Goal: Task Accomplishment & Management: Manage account settings

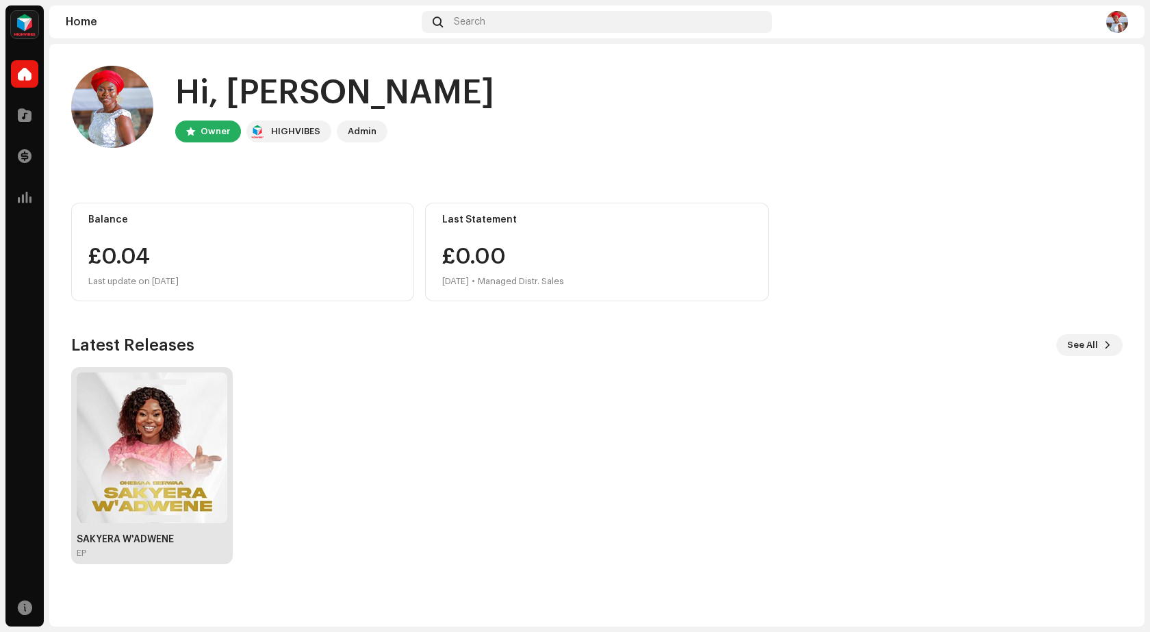
click at [143, 546] on div "SAKYERA W'ADWENE EP" at bounding box center [152, 546] width 151 height 25
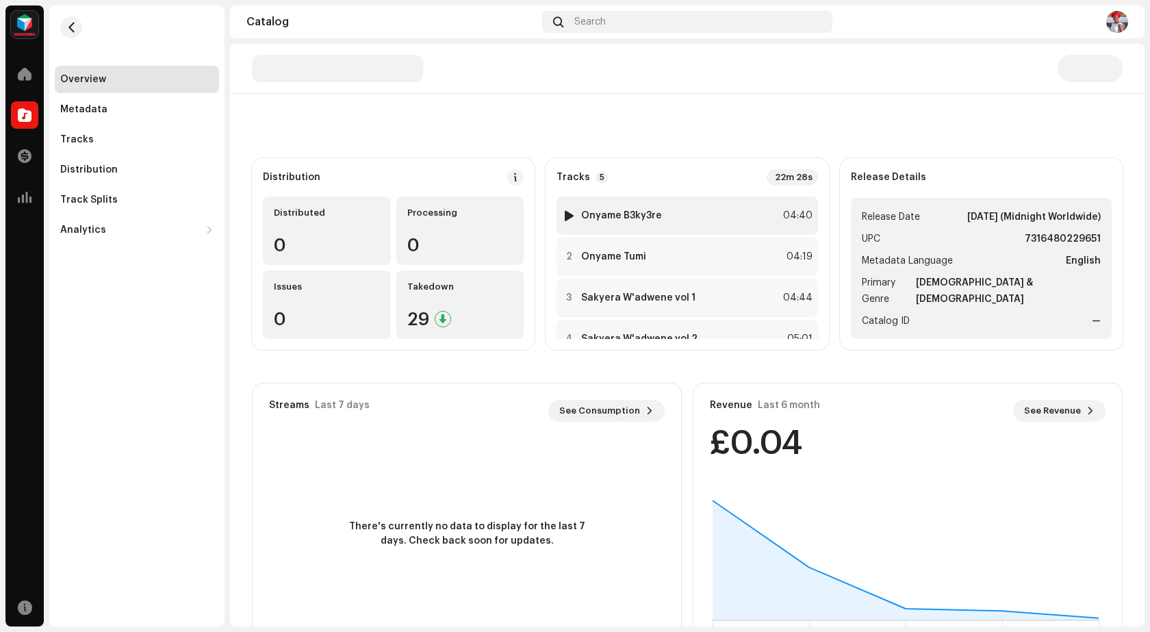
scroll to position [102, 0]
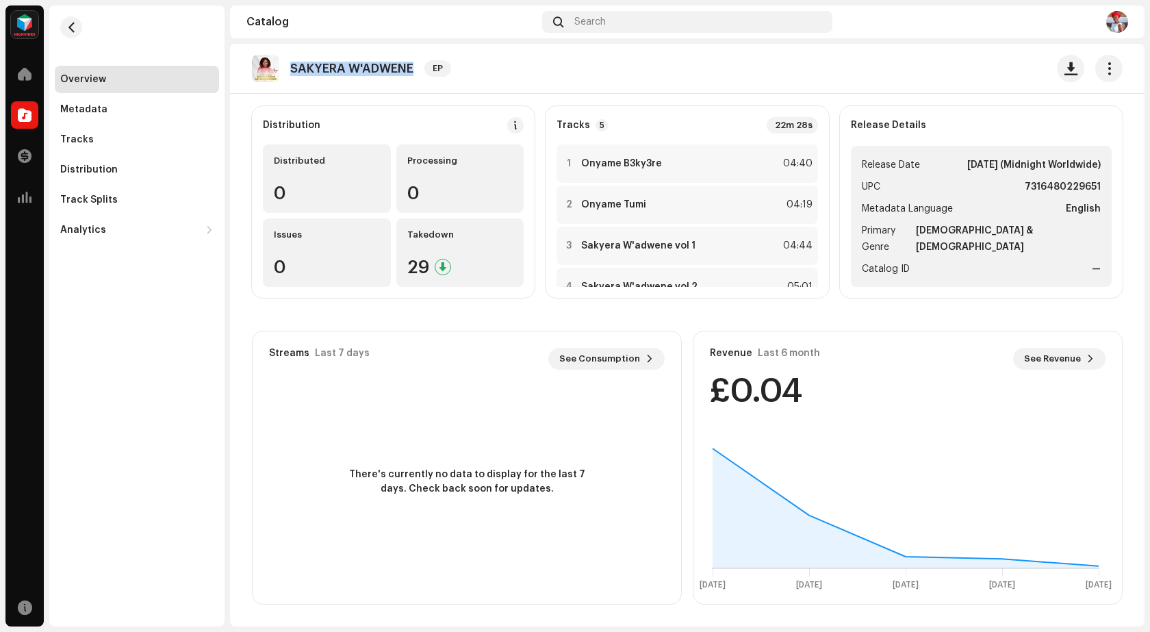
drag, startPoint x: 415, startPoint y: 70, endPoint x: 287, endPoint y: 62, distance: 128.9
click at [287, 62] on div "SAKYERA W'ADWENE EP" at bounding box center [354, 68] width 205 height 27
copy p "SAKYERA W'ADWENE"
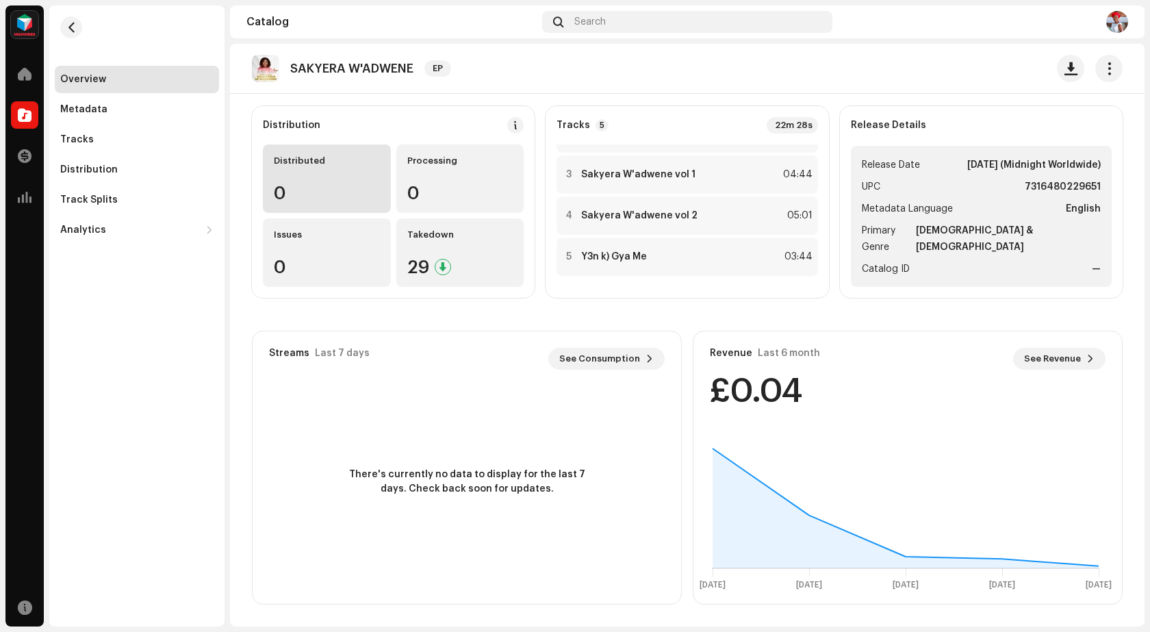
click at [325, 190] on div "0" at bounding box center [327, 193] width 106 height 18
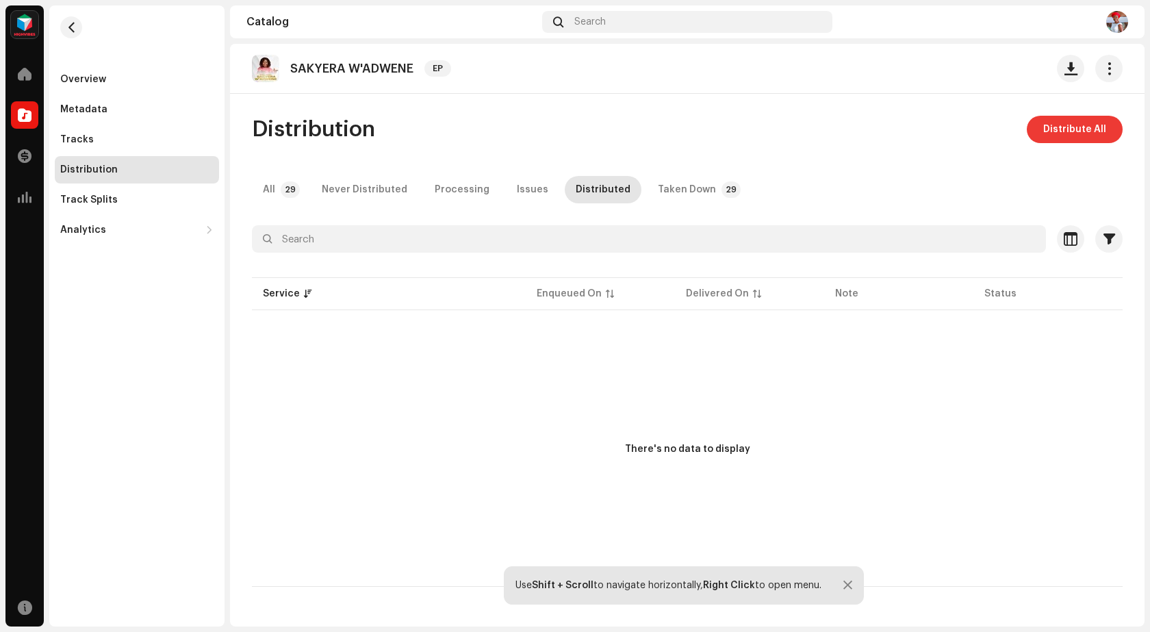
click at [1079, 133] on span "Distribute All" at bounding box center [1074, 129] width 63 height 27
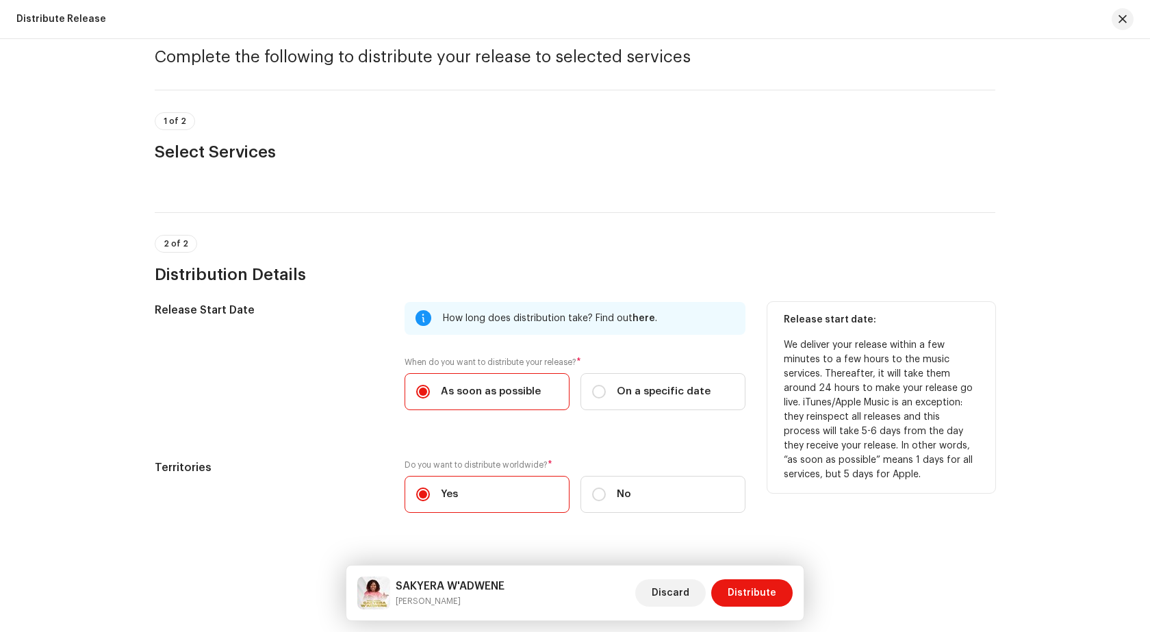
scroll to position [82, 0]
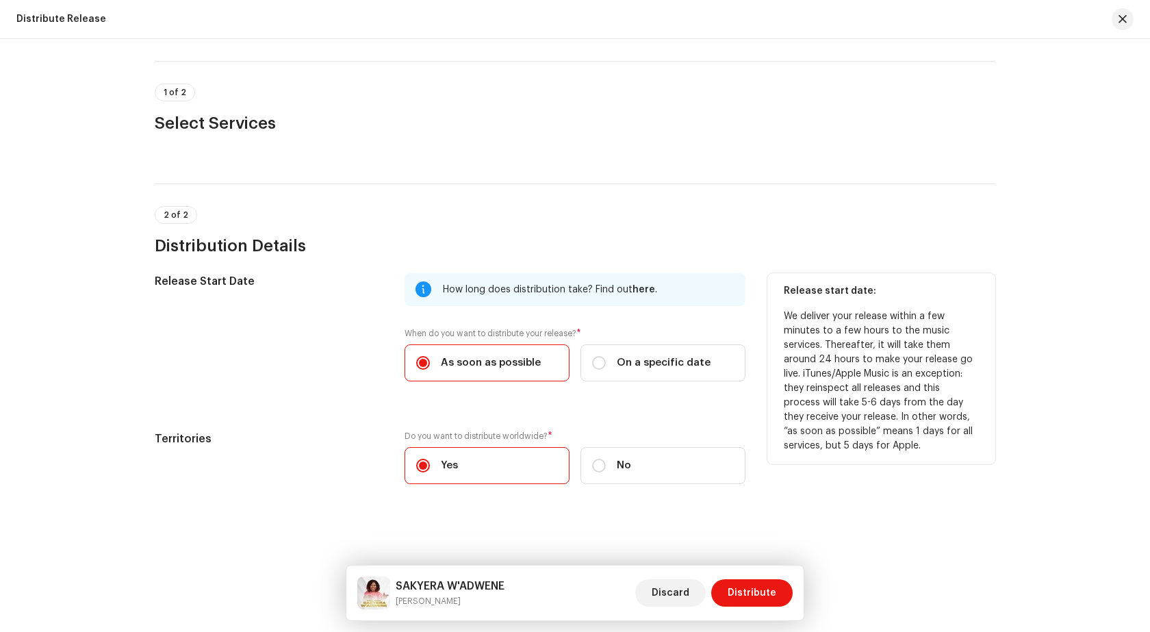
click at [641, 284] on div "How long does distribution take? Find out here ." at bounding box center [588, 289] width 291 height 16
click at [641, 287] on span "here" at bounding box center [643, 290] width 23 height 10
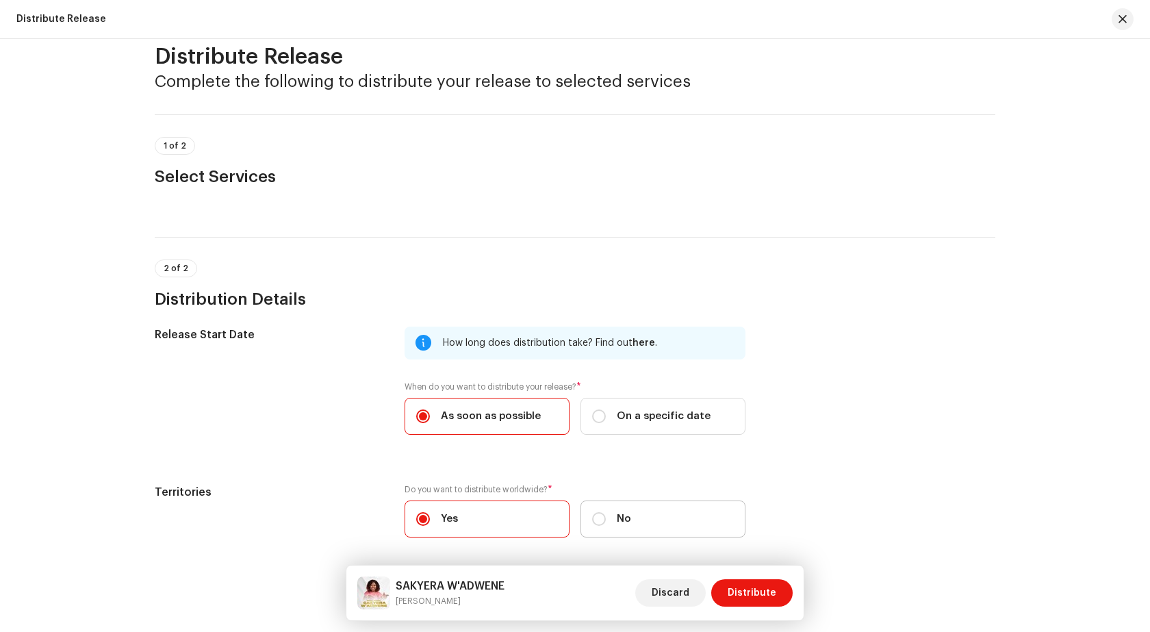
scroll to position [0, 0]
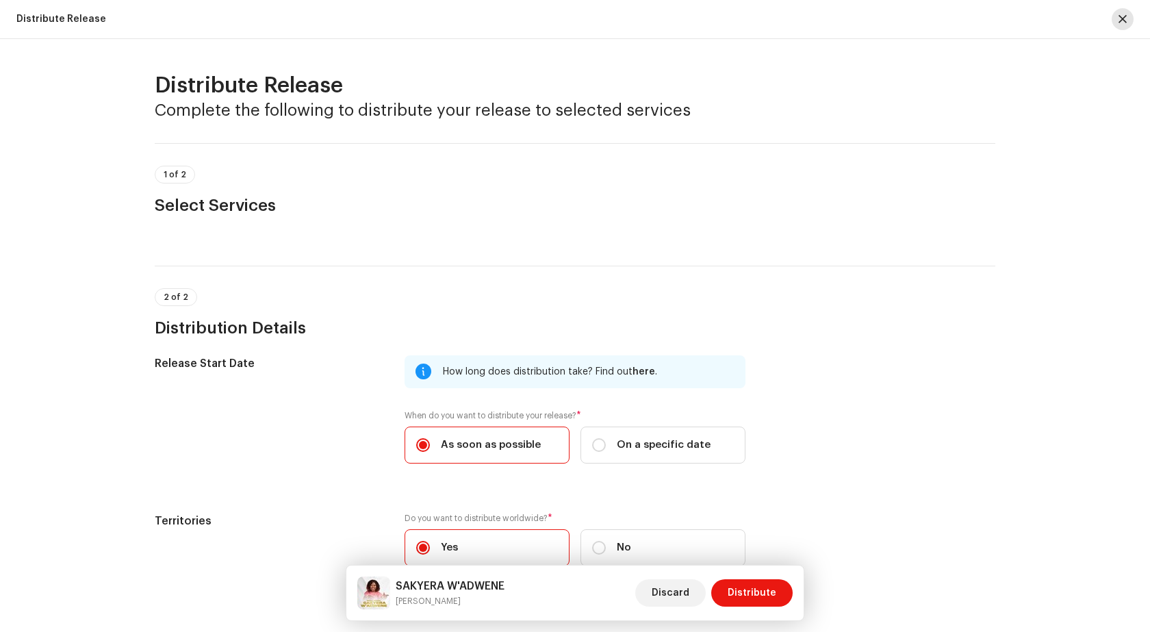
click at [1130, 23] on button "button" at bounding box center [1122, 19] width 22 height 22
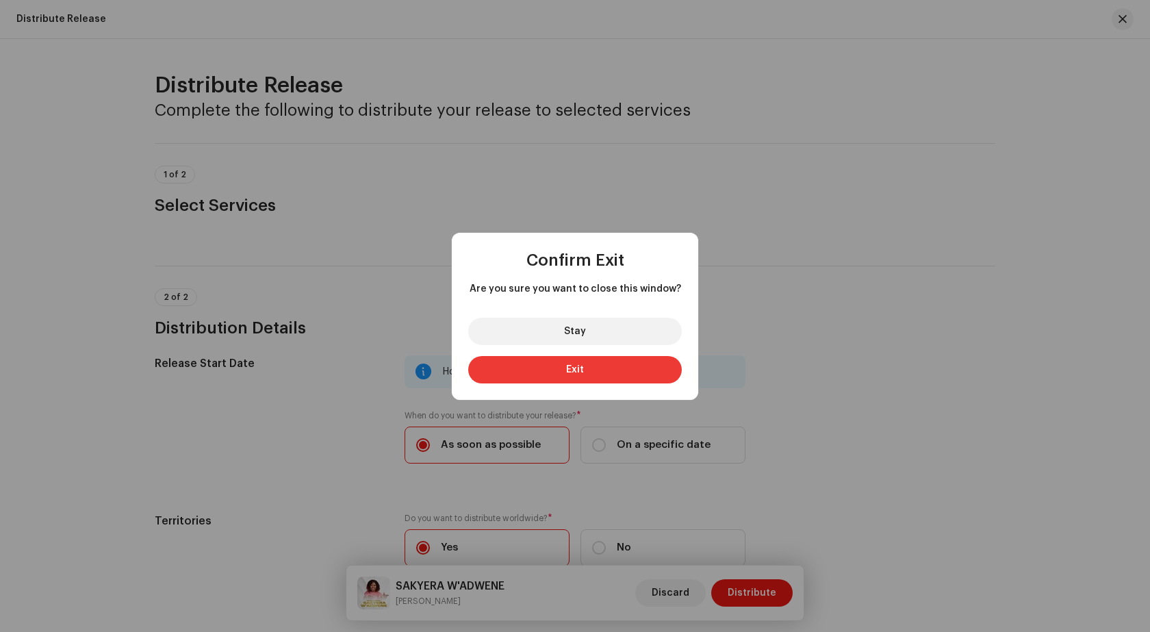
click at [566, 367] on span "Exit" at bounding box center [575, 370] width 18 height 10
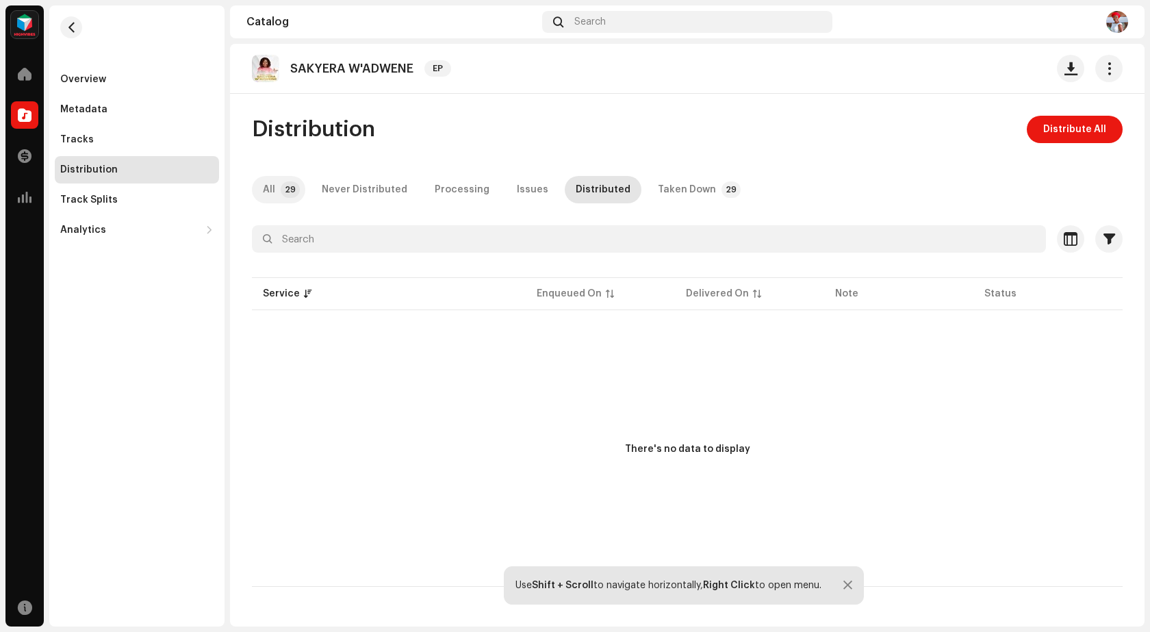
click at [270, 194] on div "All" at bounding box center [269, 189] width 12 height 27
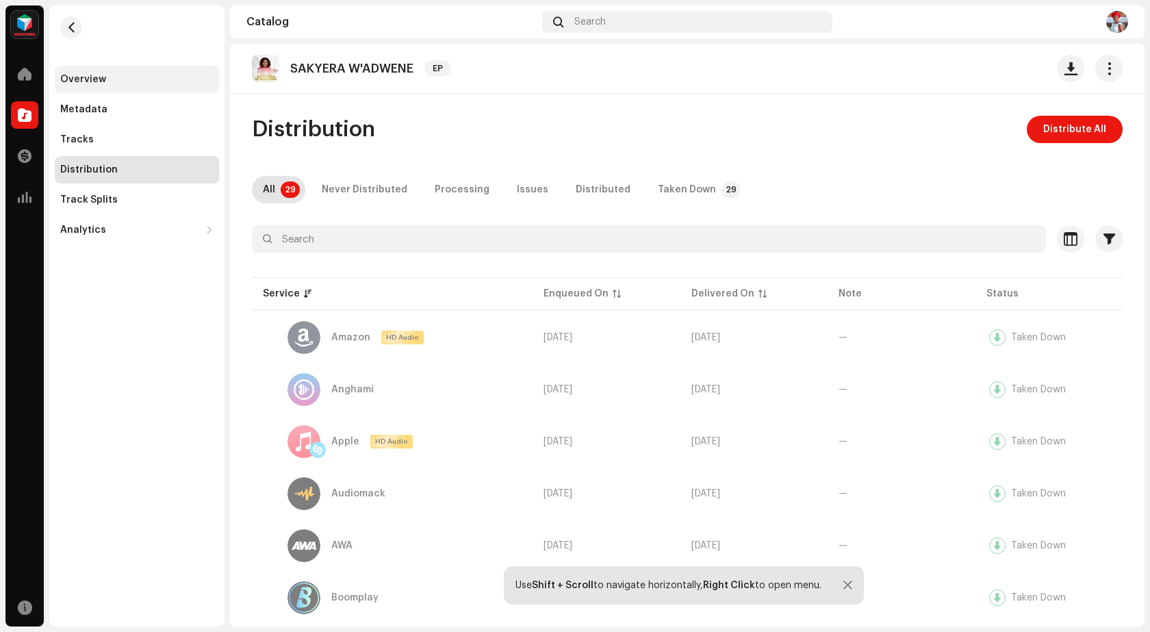
click at [94, 76] on div "Overview" at bounding box center [83, 79] width 46 height 11
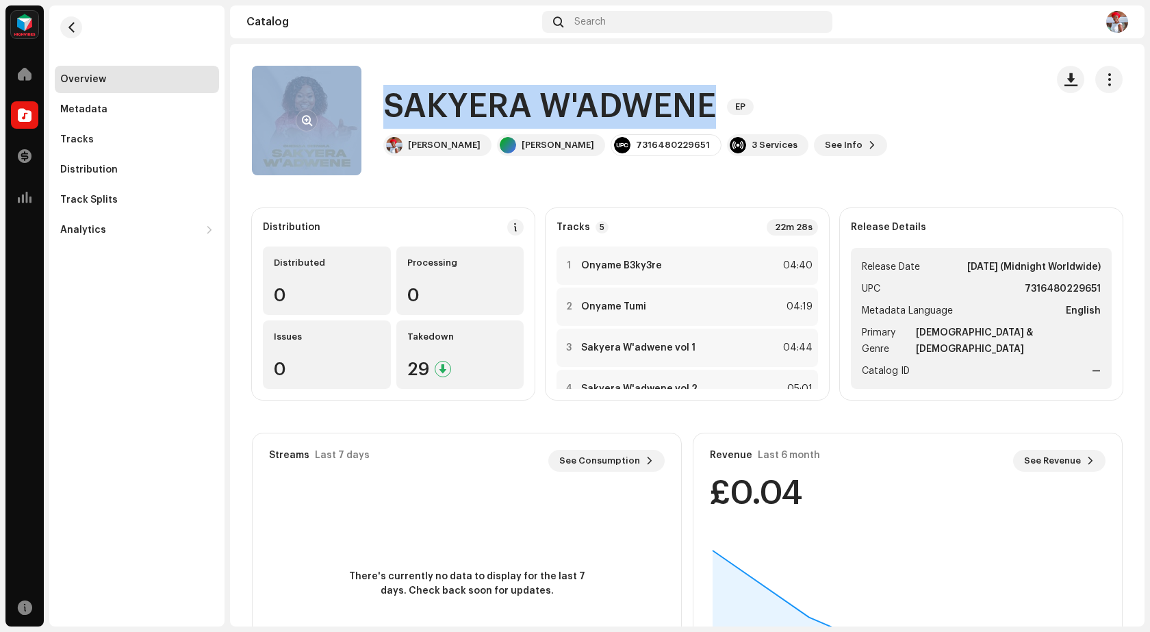
drag, startPoint x: 718, startPoint y: 103, endPoint x: 339, endPoint y: 90, distance: 379.3
click at [348, 90] on div "SAKYERA W'ADWENE EP [PERSON_NAME] [PERSON_NAME] 7316480229651 3 Services See In…" at bounding box center [643, 120] width 783 height 109
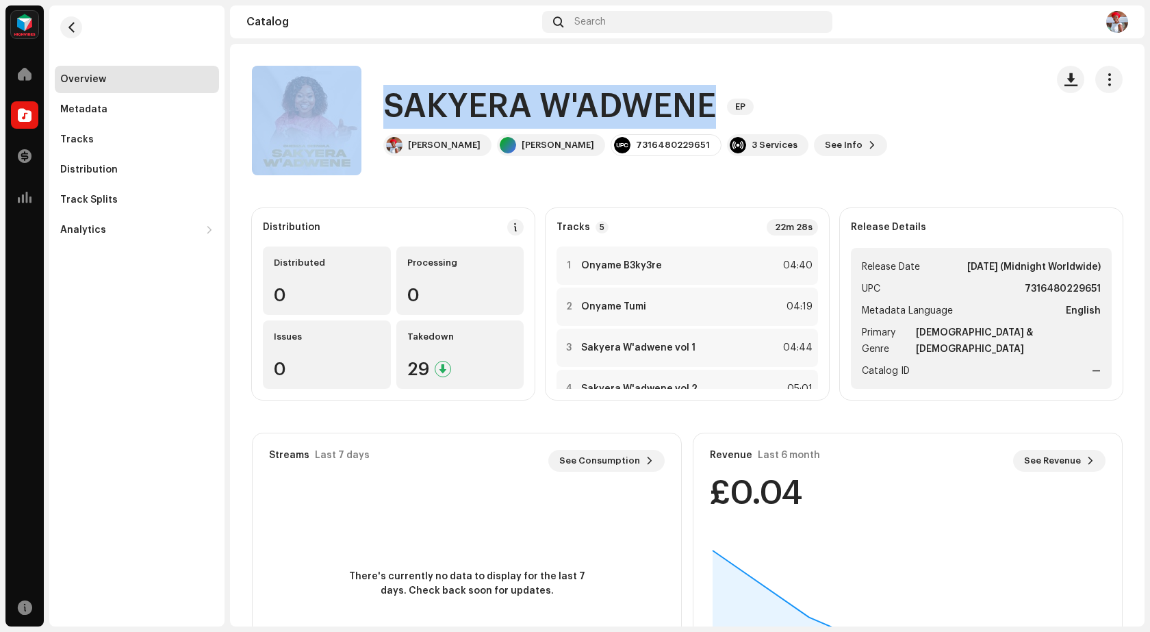
click at [398, 101] on h1 "SAKYERA W'ADWENE" at bounding box center [549, 107] width 333 height 44
click at [383, 91] on h1 "SAKYERA W'ADWENE" at bounding box center [549, 107] width 333 height 44
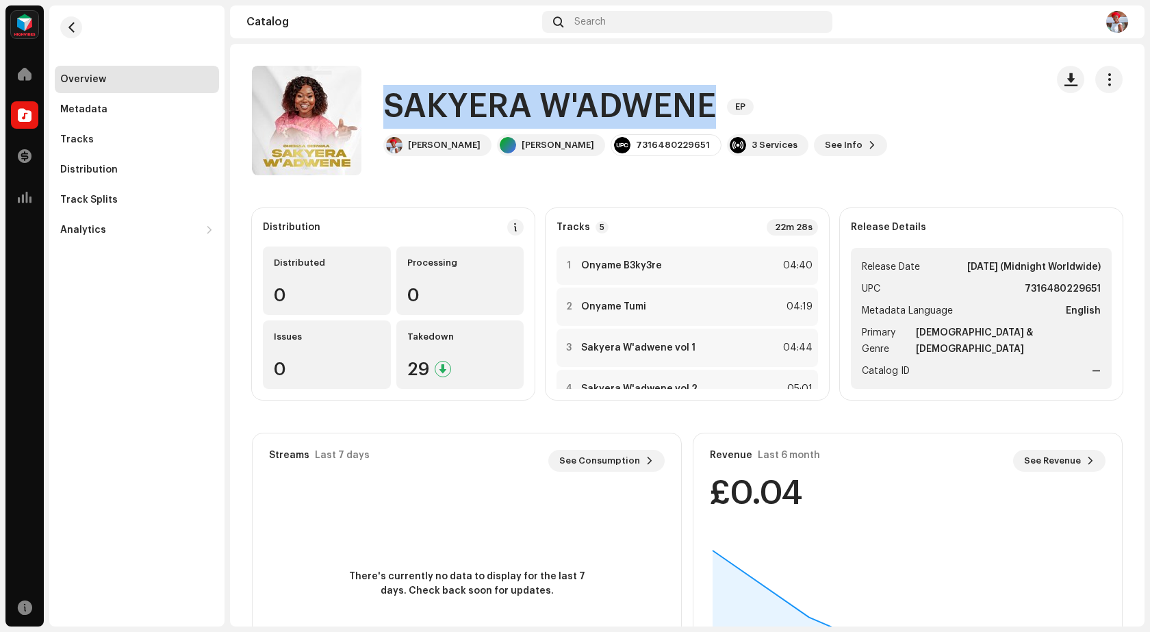
drag, startPoint x: 383, startPoint y: 91, endPoint x: 715, endPoint y: 105, distance: 332.1
click at [715, 105] on h1 "SAKYERA W'ADWENE" at bounding box center [549, 107] width 333 height 44
copy h1 "SAKYERA W'ADWENE"
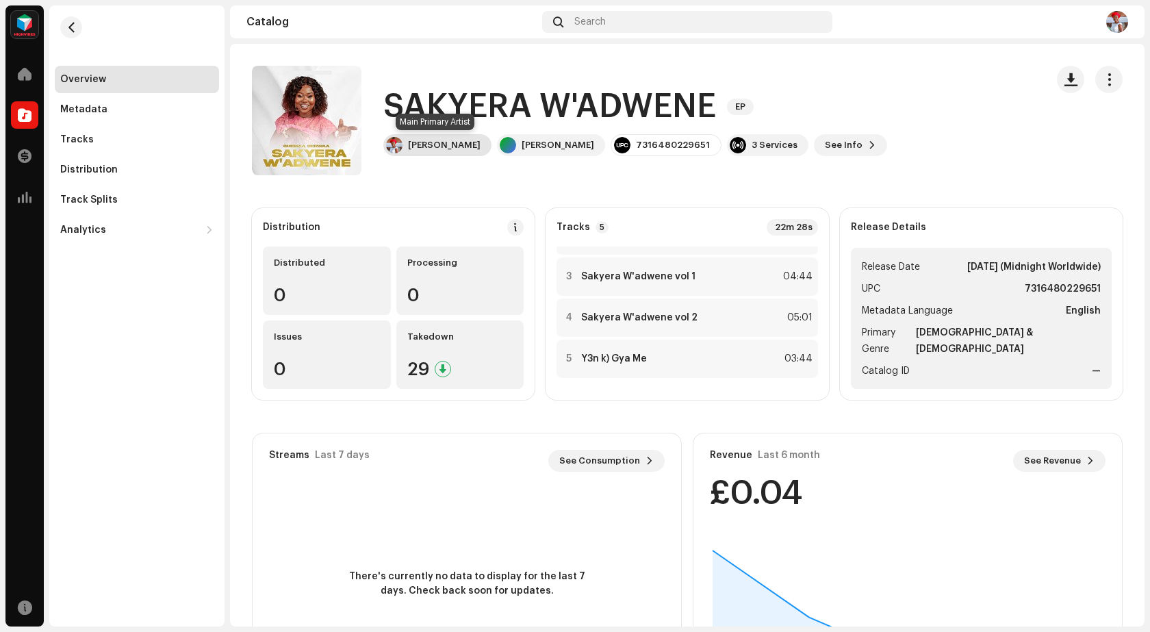
click at [477, 145] on div "[PERSON_NAME]" at bounding box center [444, 145] width 73 height 11
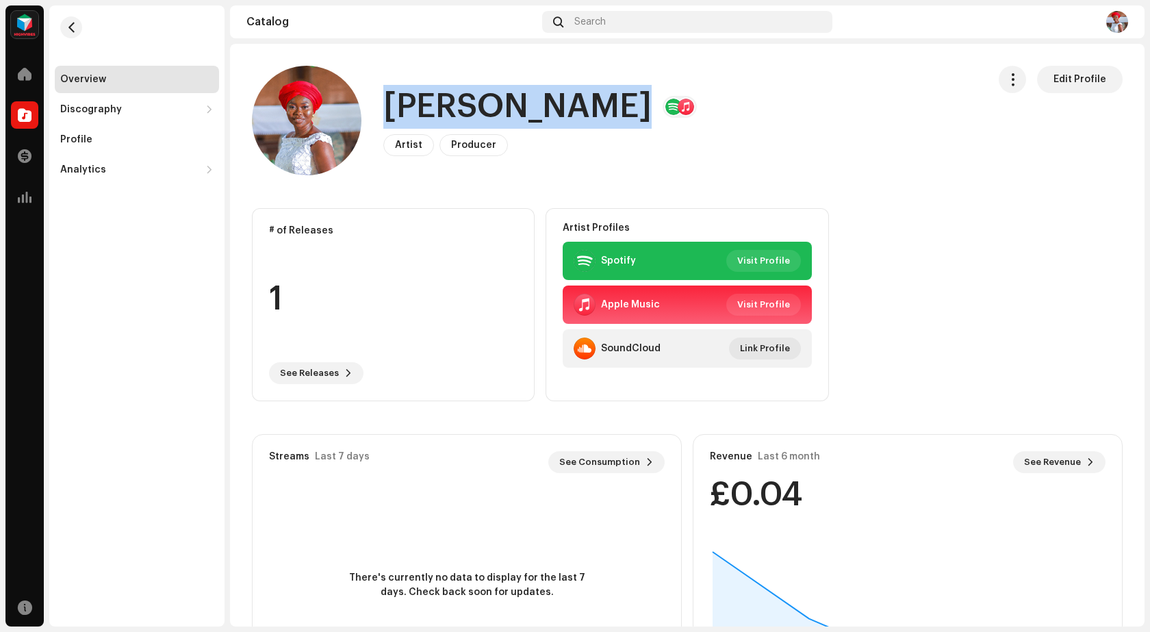
drag, startPoint x: 638, startPoint y: 108, endPoint x: 378, endPoint y: 114, distance: 259.4
click at [378, 114] on div "[PERSON_NAME] Artist Producer Edit Profile" at bounding box center [614, 120] width 725 height 109
copy h1 "[PERSON_NAME]"
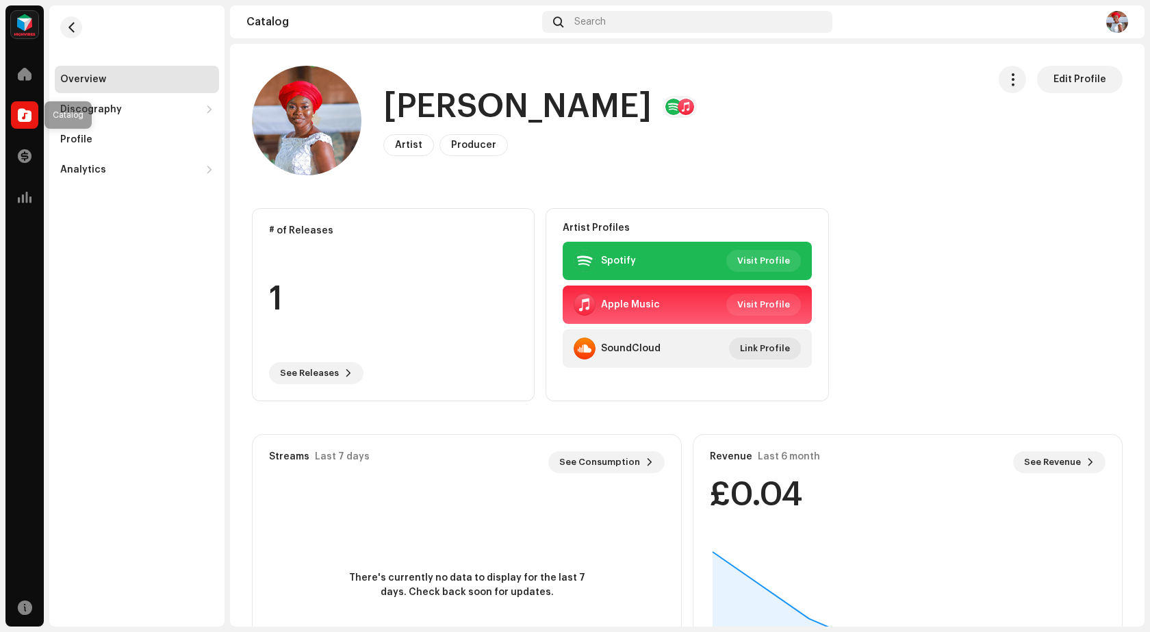
click at [18, 113] on span at bounding box center [25, 114] width 14 height 11
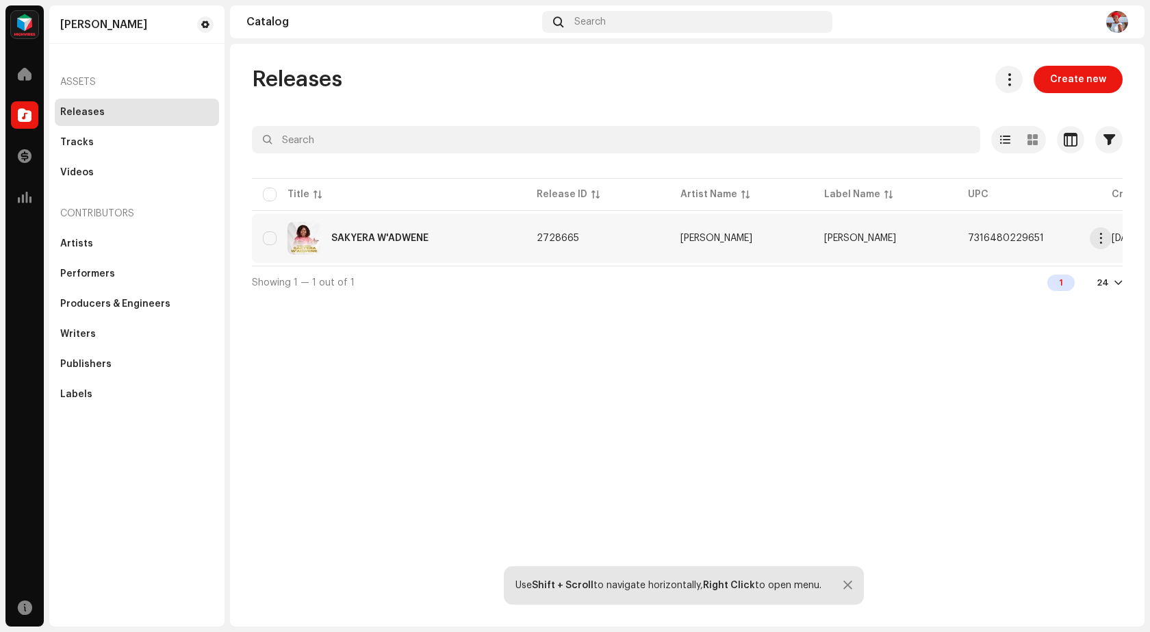
click at [429, 226] on div "SAKYERA W'ADWENE" at bounding box center [389, 238] width 252 height 33
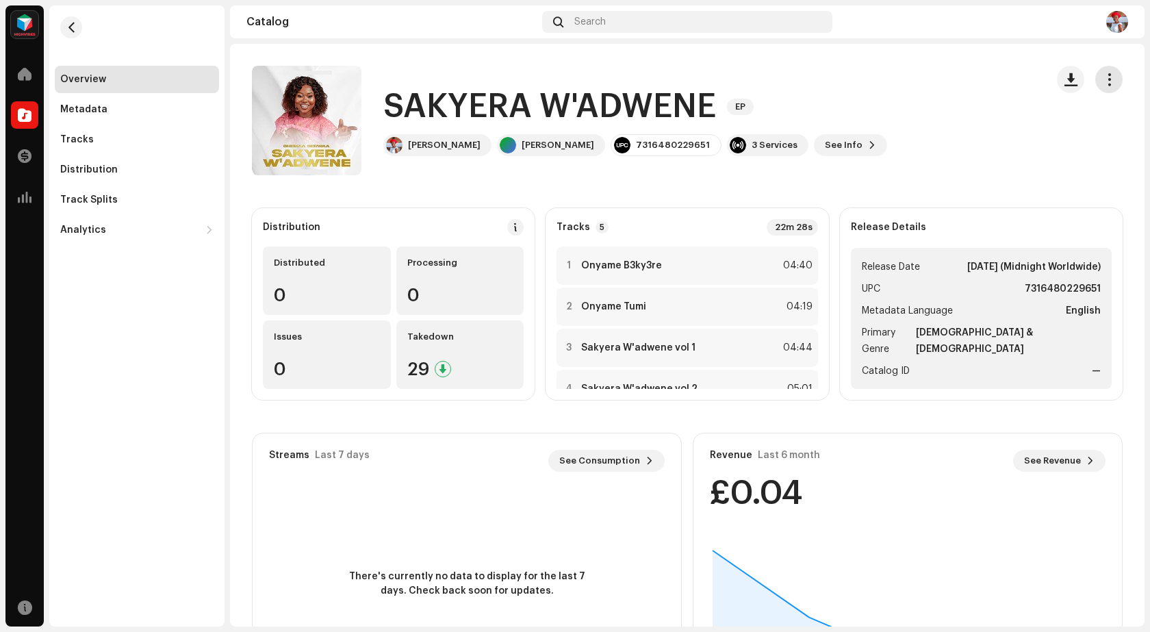
click at [1111, 78] on button "button" at bounding box center [1108, 79] width 27 height 27
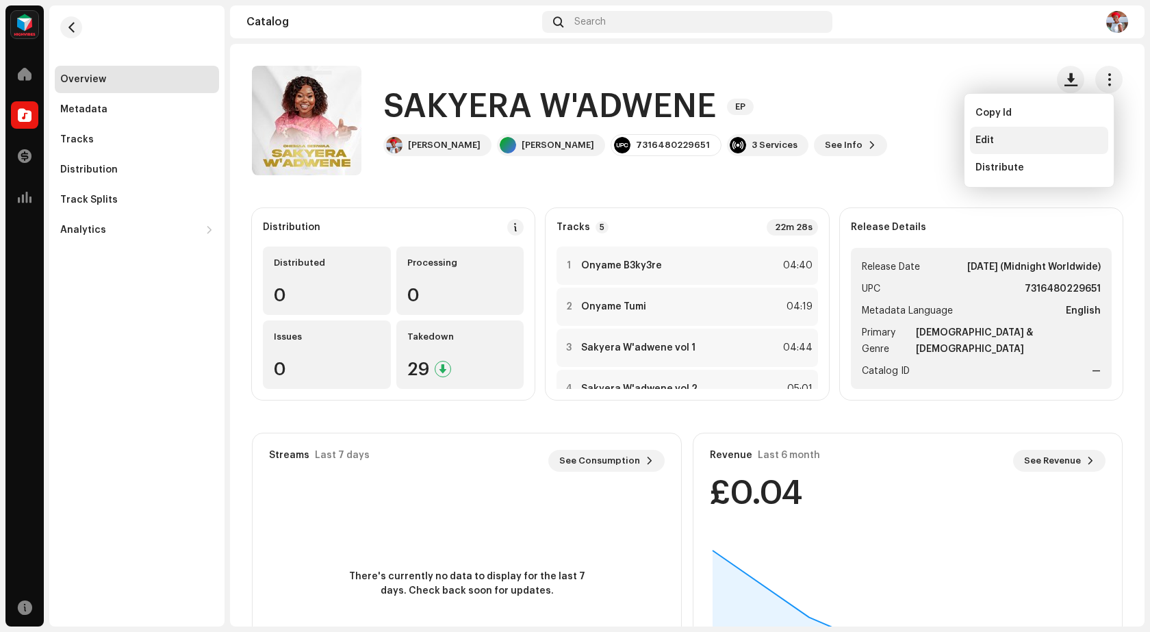
click at [1026, 139] on div "Edit" at bounding box center [1038, 140] width 127 height 11
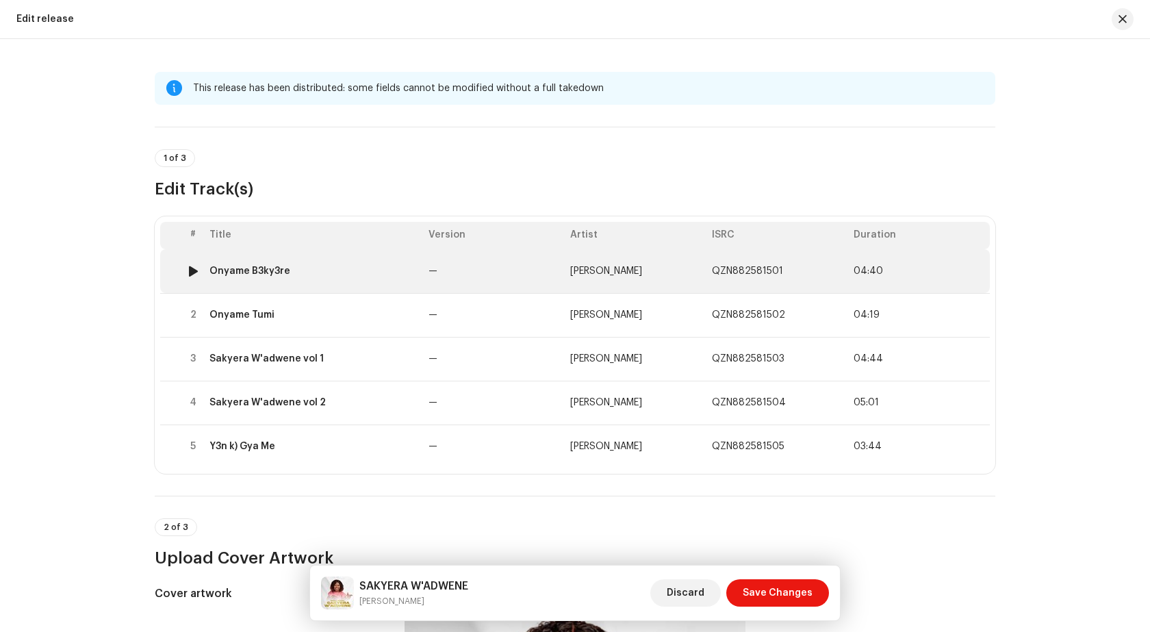
click at [191, 269] on div at bounding box center [193, 270] width 10 height 11
click at [188, 268] on div at bounding box center [193, 270] width 10 height 11
click at [219, 276] on div "Onyame B3ky3re" at bounding box center [249, 270] width 81 height 11
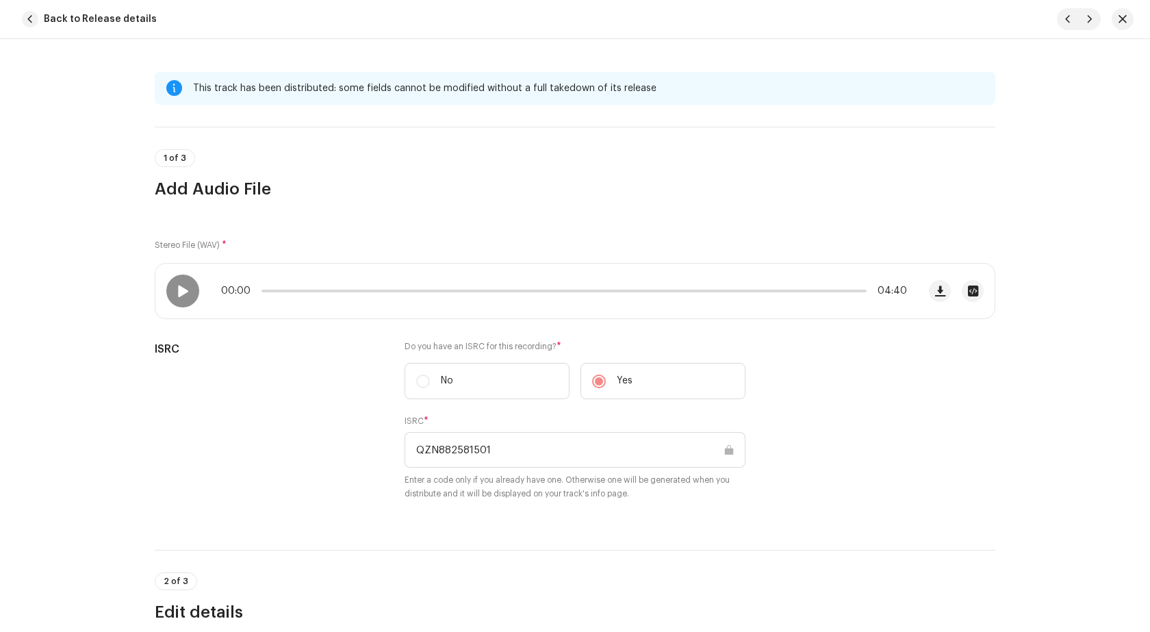
drag, startPoint x: 219, startPoint y: 276, endPoint x: 909, endPoint y: 192, distance: 695.5
click at [909, 192] on h3 "Add Audio File" at bounding box center [575, 189] width 840 height 22
click at [936, 287] on span "button" at bounding box center [940, 290] width 10 height 11
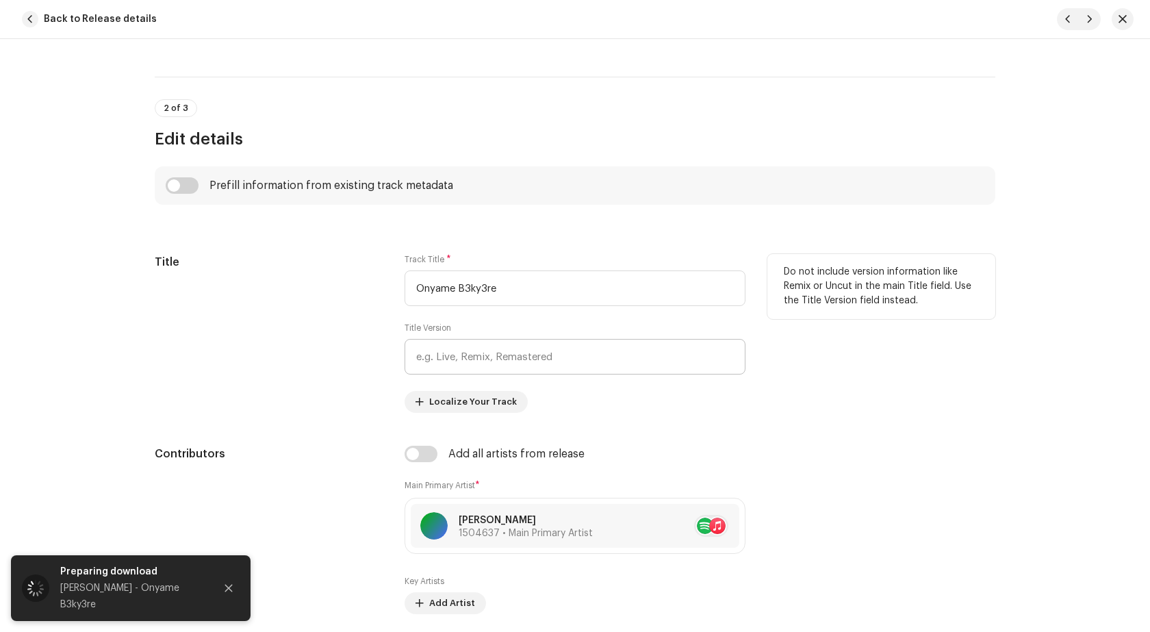
scroll to position [479, 0]
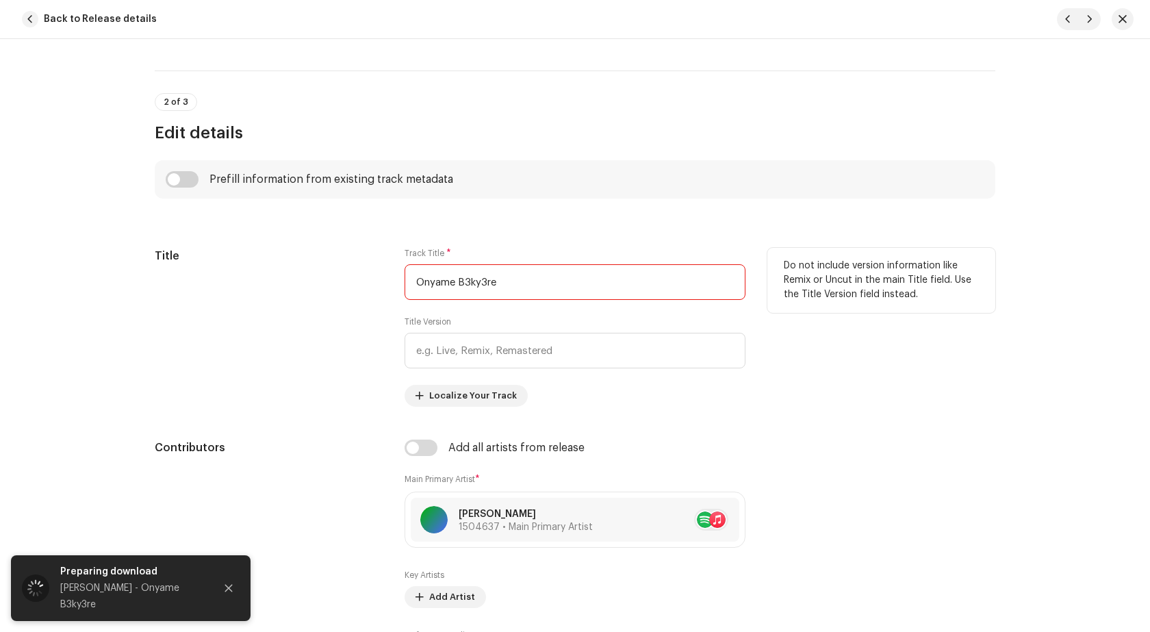
drag, startPoint x: 529, startPoint y: 286, endPoint x: 406, endPoint y: 282, distance: 123.2
click at [406, 282] on input "Onyame B3ky3re" at bounding box center [574, 282] width 341 height 36
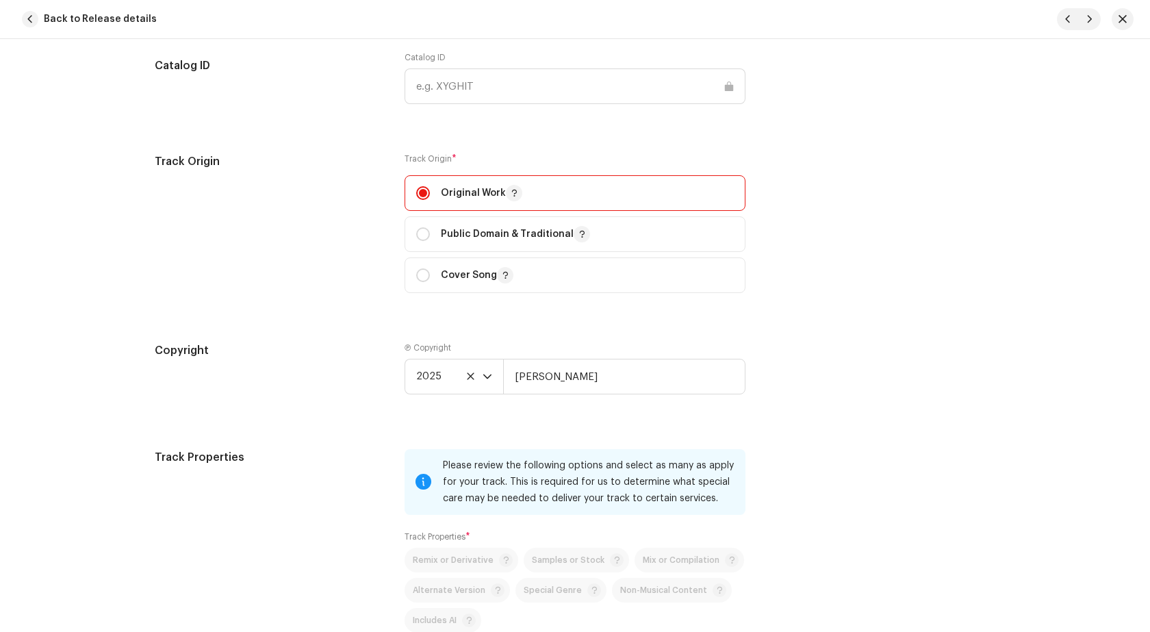
scroll to position [1711, 0]
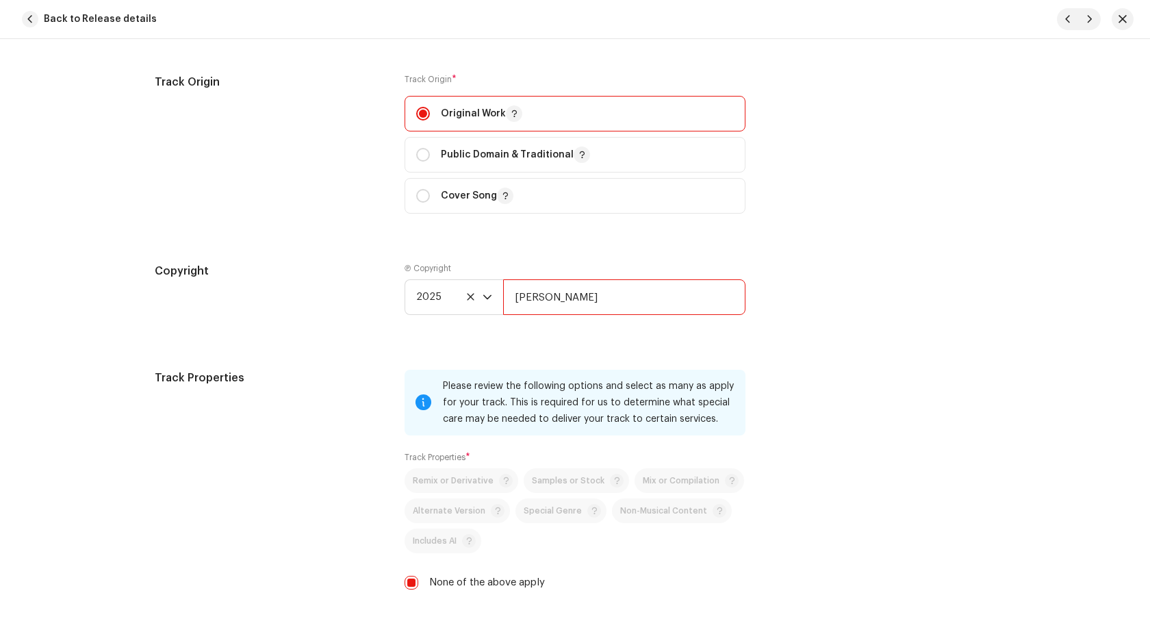
drag, startPoint x: 607, startPoint y: 300, endPoint x: 515, endPoint y: 286, distance: 93.4
click at [515, 286] on input "[PERSON_NAME]" at bounding box center [624, 297] width 242 height 36
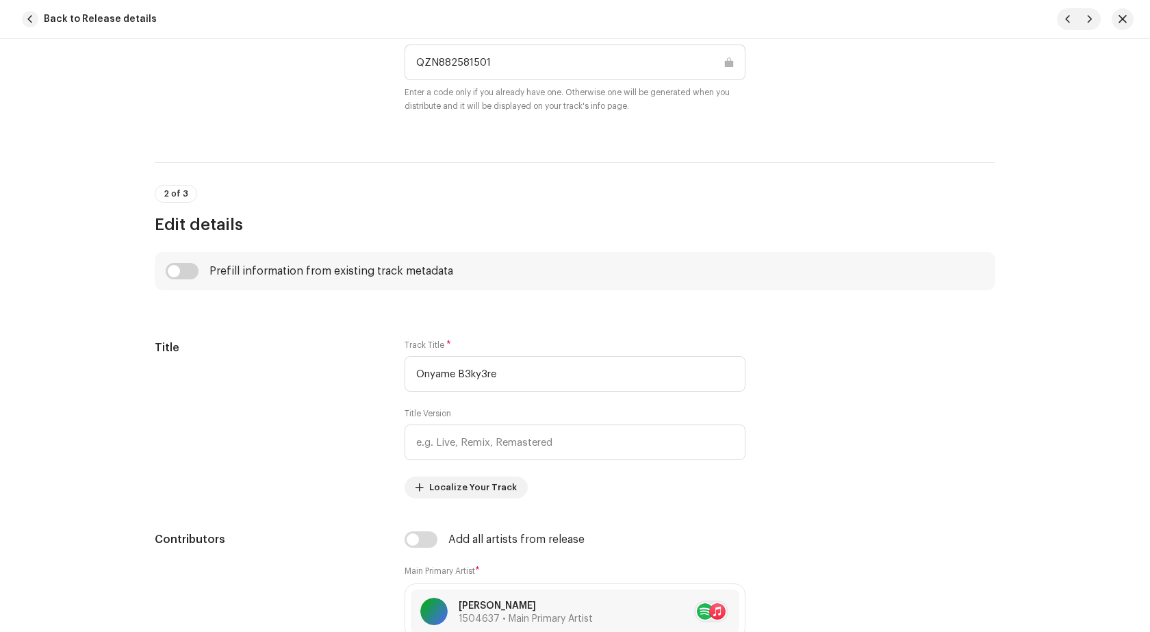
scroll to position [114, 0]
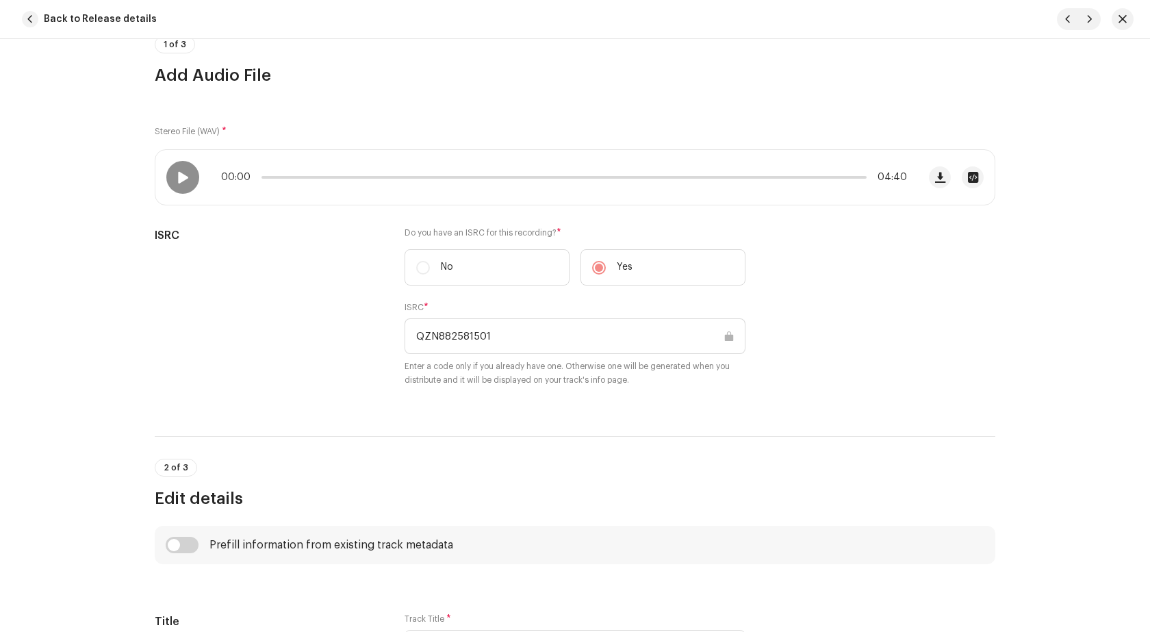
click at [751, 62] on div "1 of 3 Add Audio File" at bounding box center [575, 61] width 840 height 51
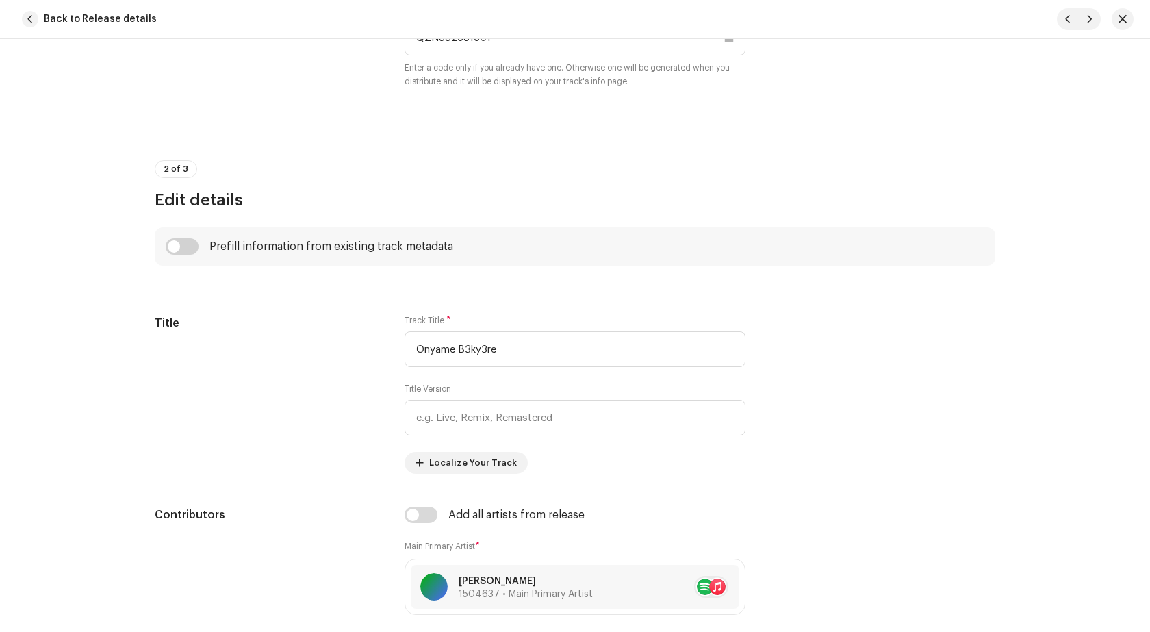
scroll to position [411, 0]
click at [1130, 23] on div at bounding box center [1090, 19] width 88 height 22
click at [1130, 23] on button "button" at bounding box center [1122, 19] width 22 height 22
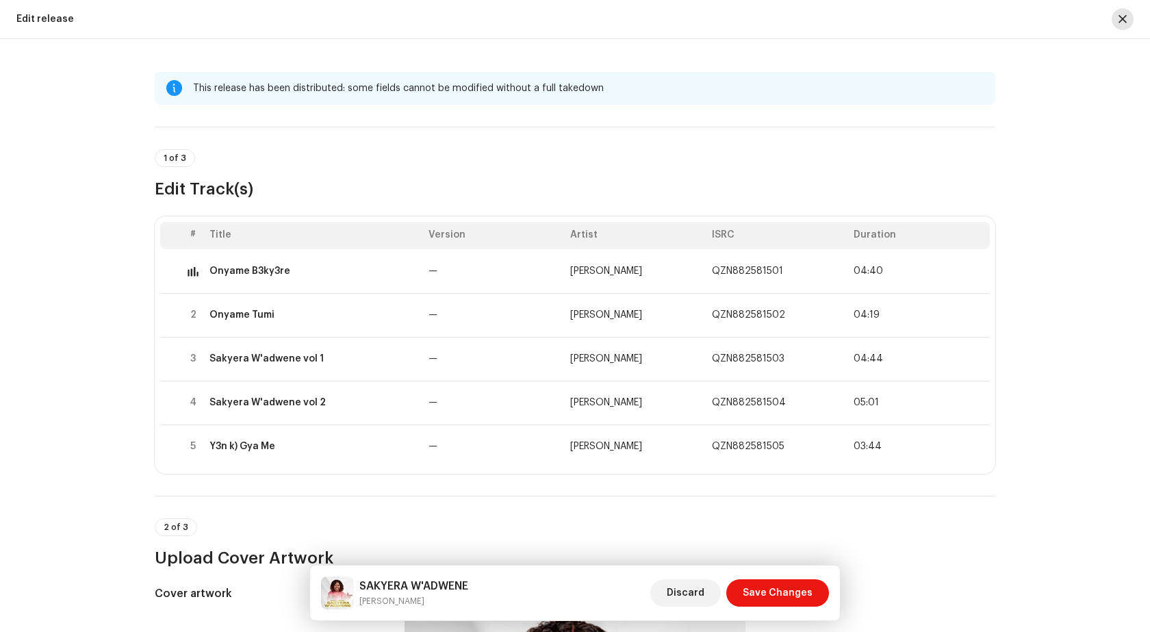
click at [1119, 27] on button "button" at bounding box center [1122, 19] width 22 height 22
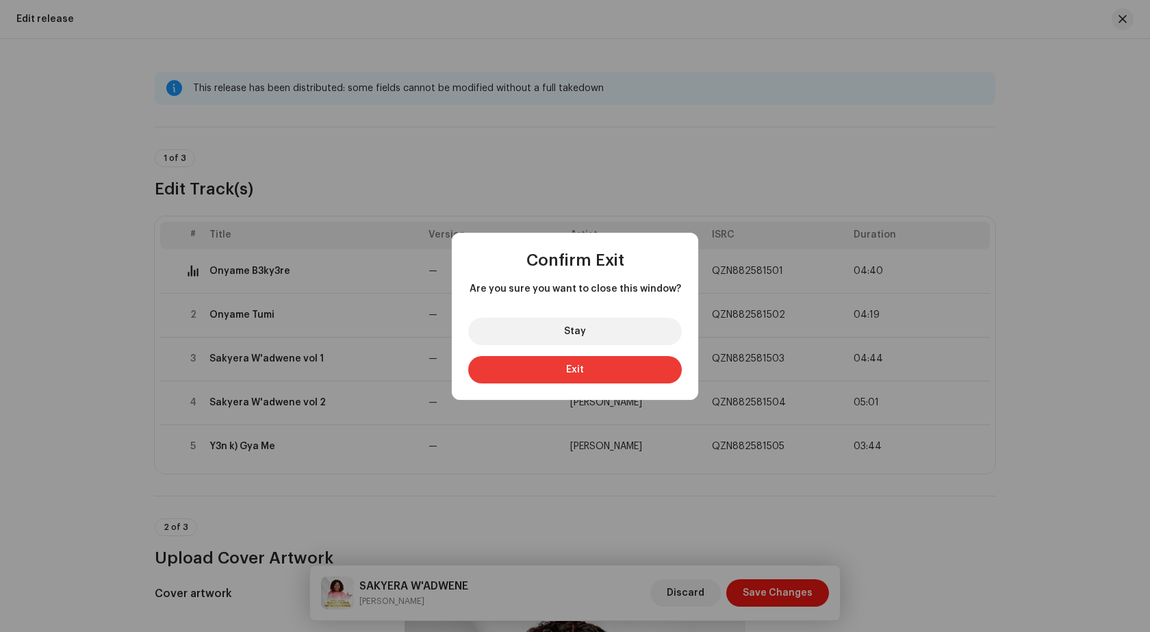
click at [549, 365] on button "Exit" at bounding box center [574, 369] width 213 height 27
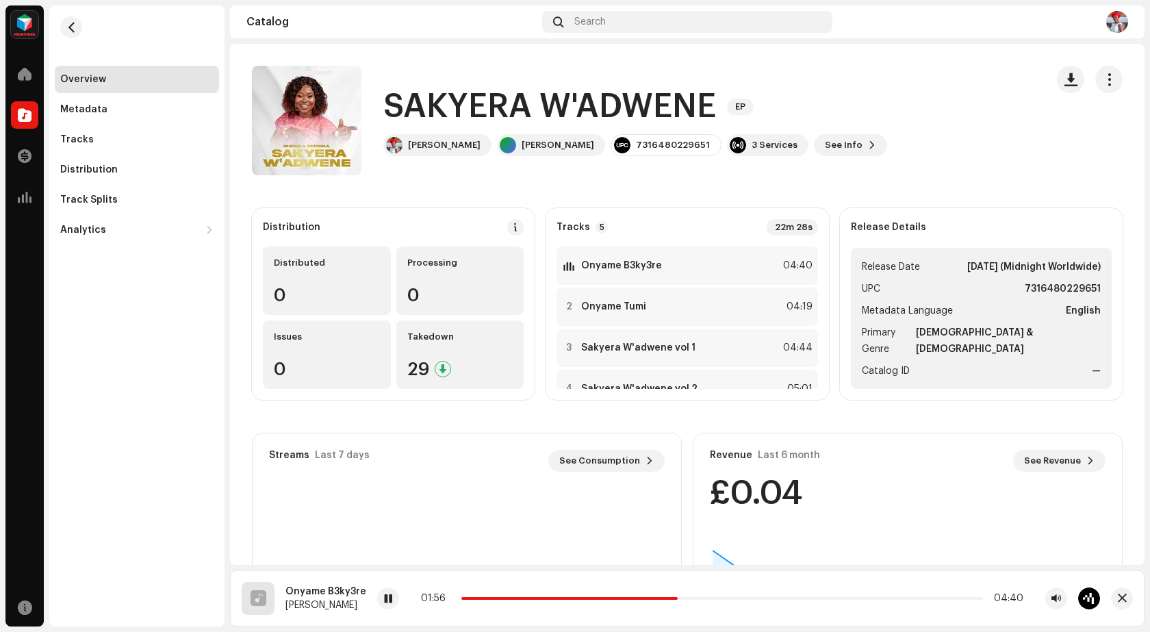
click at [1108, 18] on img at bounding box center [1117, 22] width 22 height 22
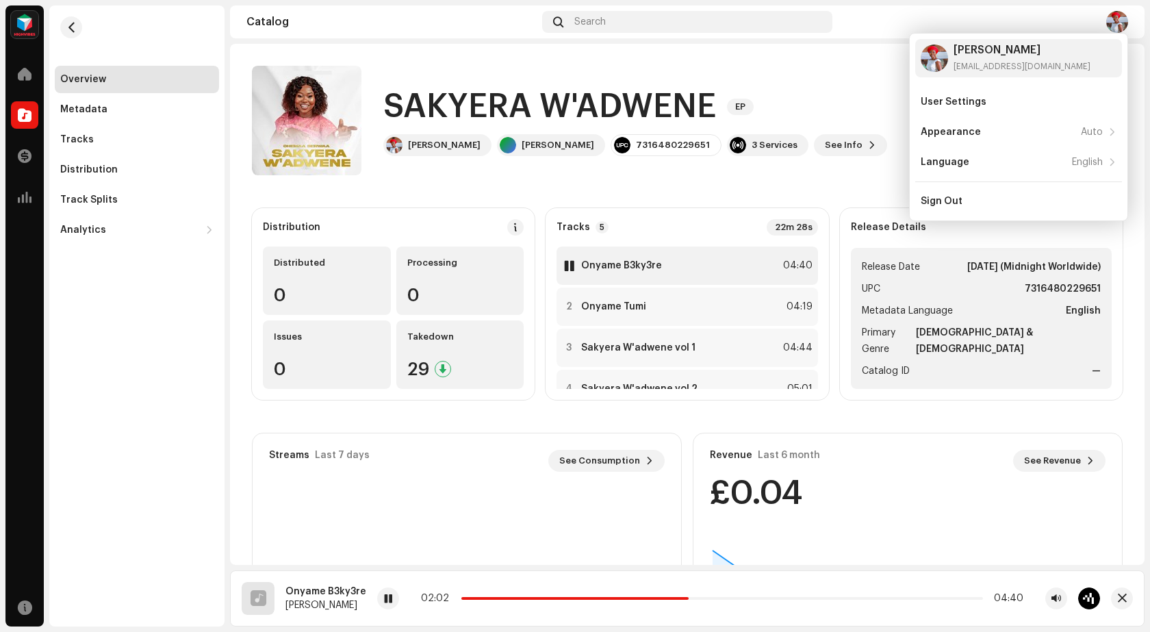
click at [647, 263] on strong "Onyame B3ky3re" at bounding box center [621, 265] width 81 height 11
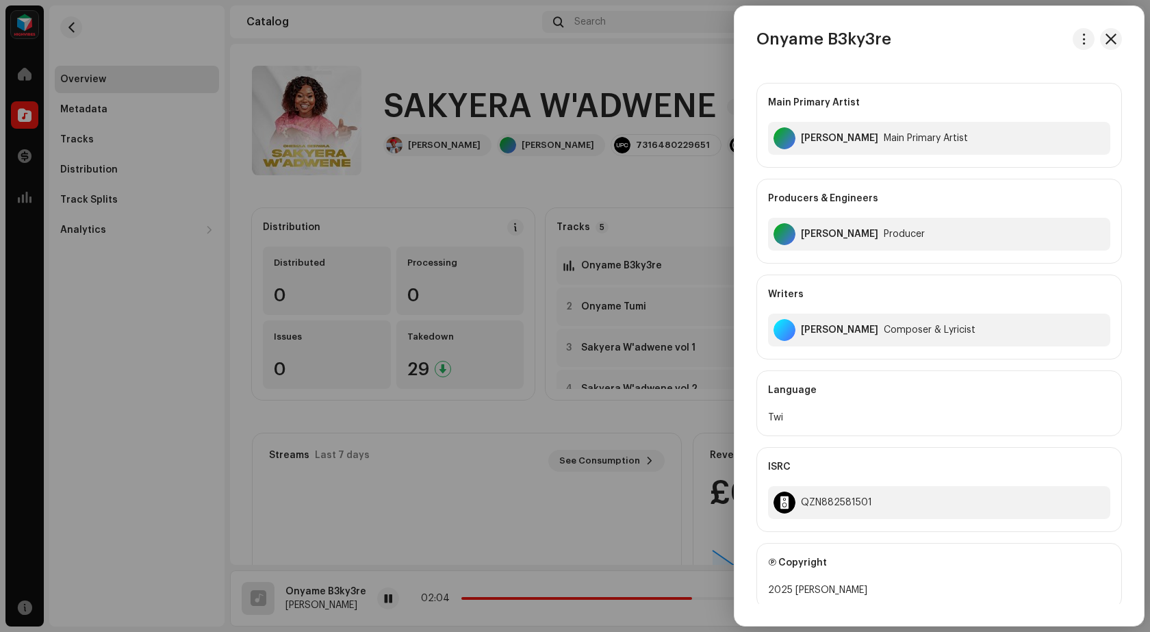
click at [125, 135] on div at bounding box center [575, 316] width 1150 height 632
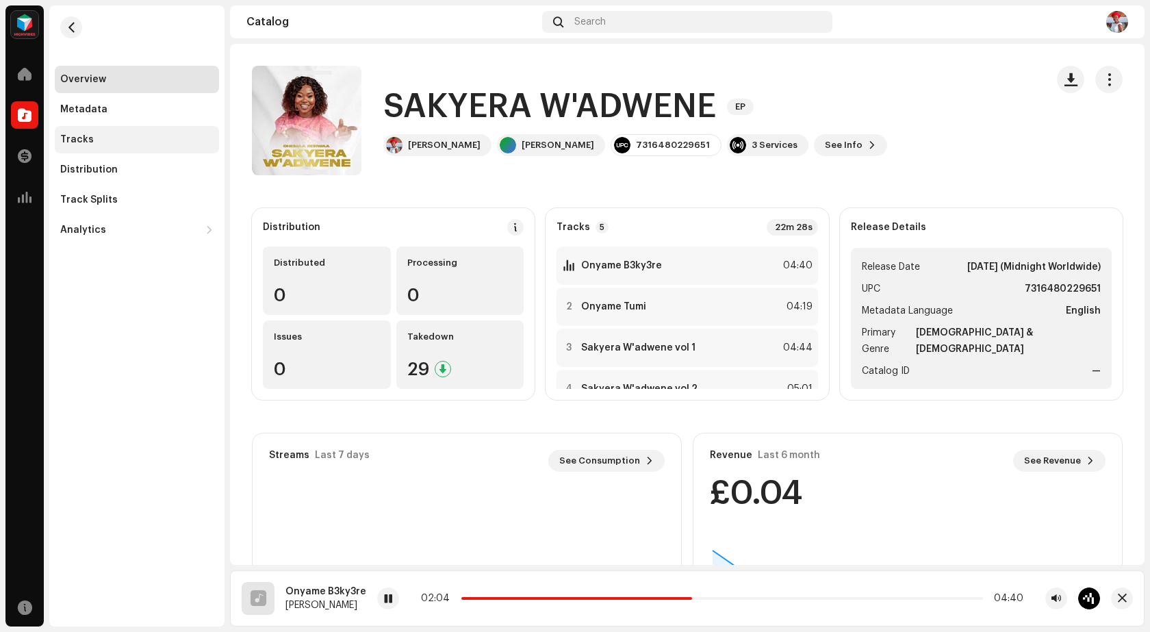
click at [88, 139] on div "Tracks" at bounding box center [77, 139] width 34 height 11
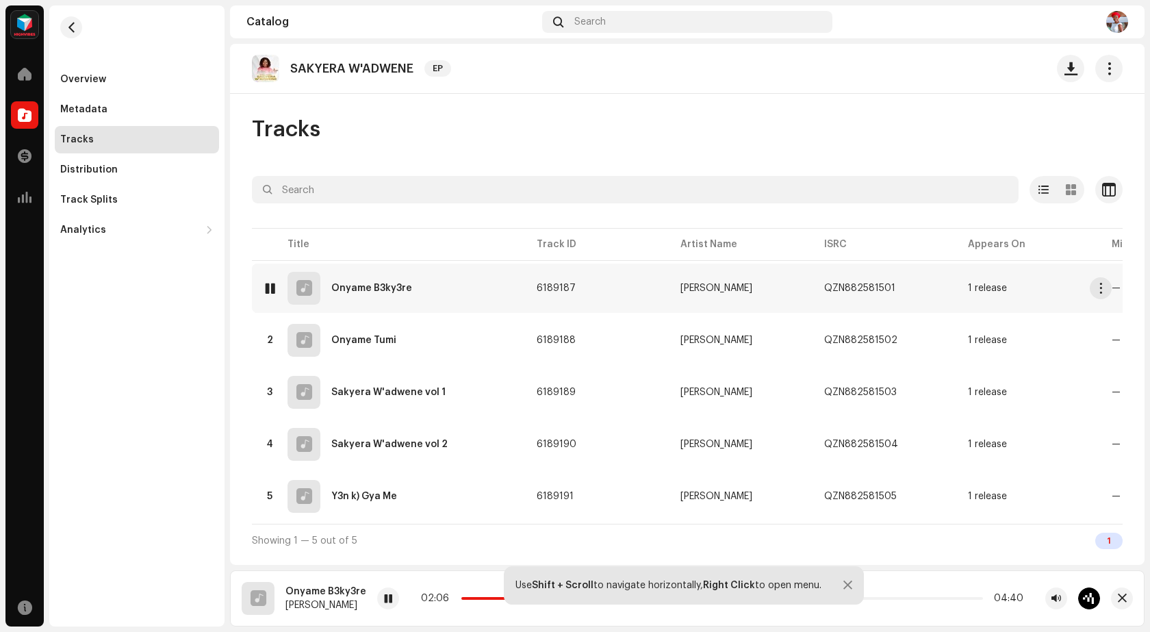
click at [444, 280] on div "1 Onyame B3ky3re" at bounding box center [389, 288] width 252 height 33
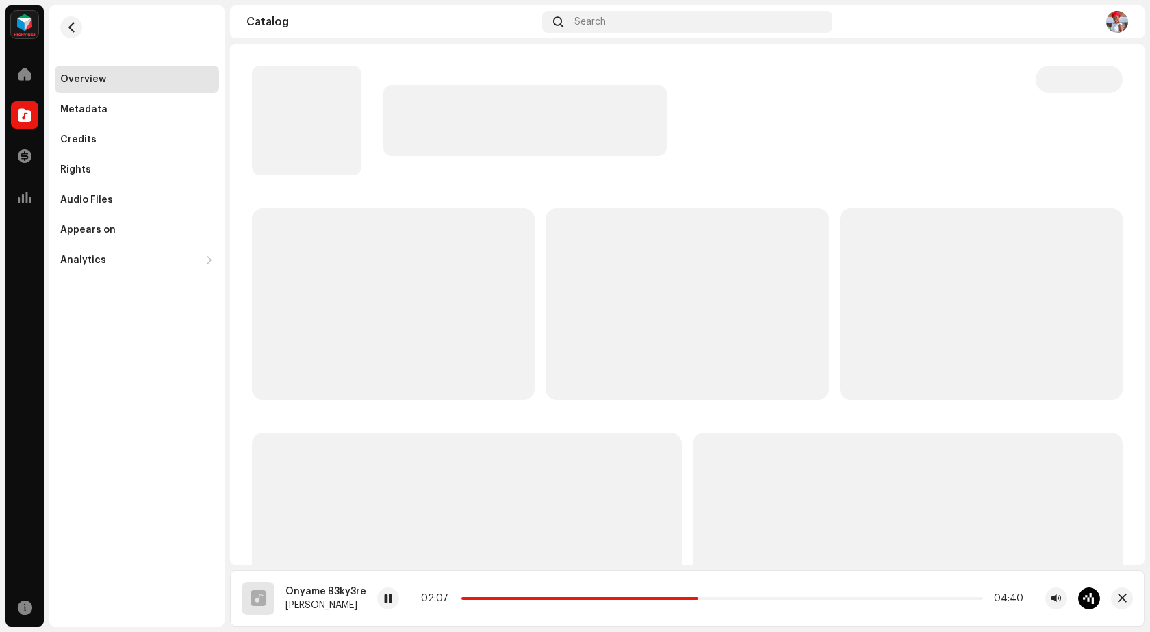
click at [444, 280] on p-skeleton at bounding box center [393, 304] width 283 height 192
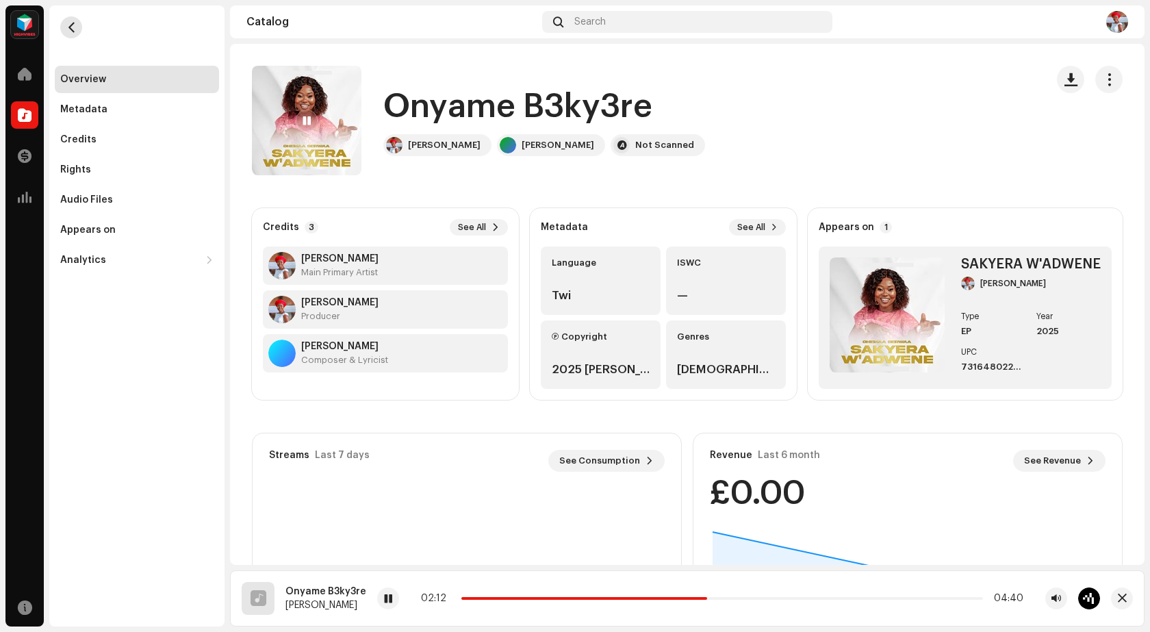
click at [64, 18] on button "button" at bounding box center [71, 27] width 22 height 22
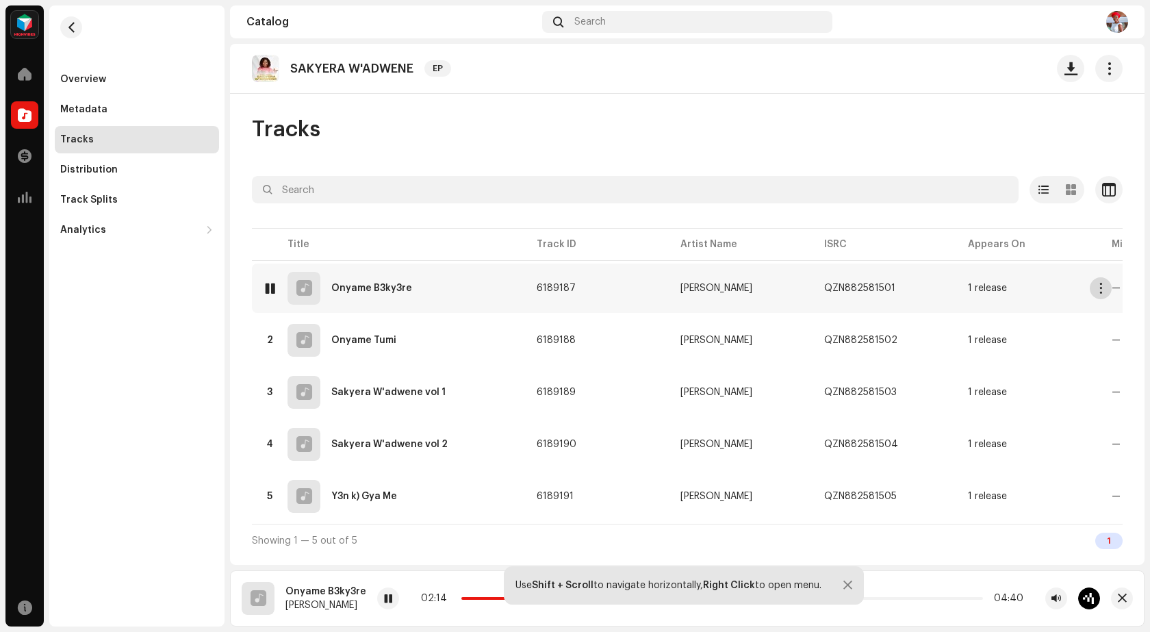
click at [1100, 284] on span "button" at bounding box center [1100, 288] width 10 height 11
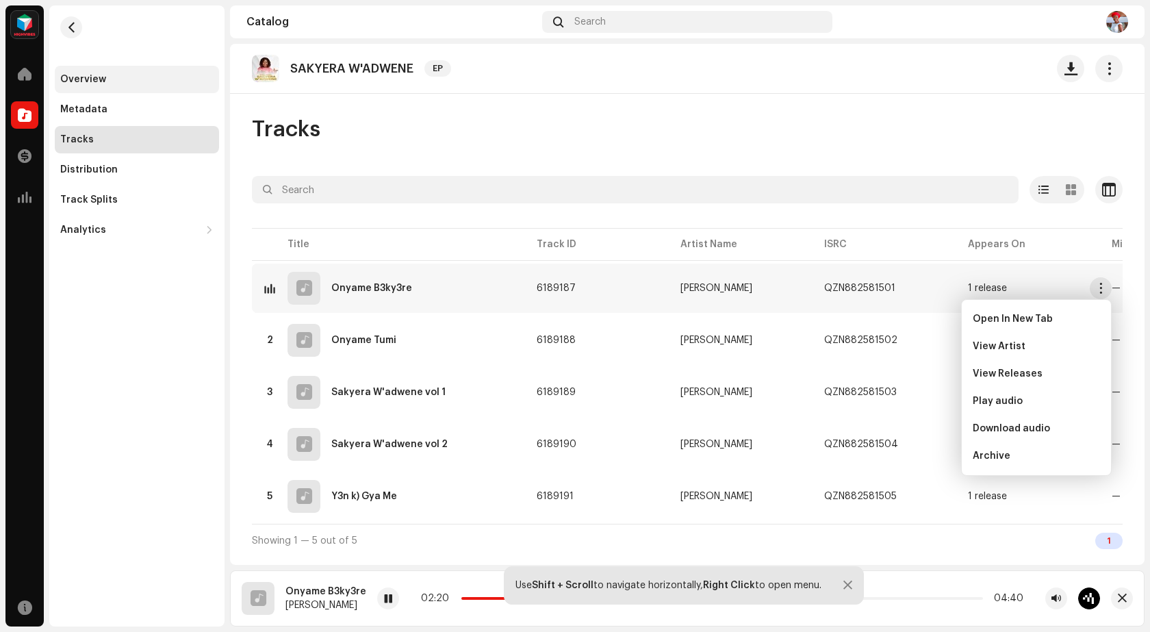
click at [140, 80] on div "Overview" at bounding box center [136, 79] width 153 height 11
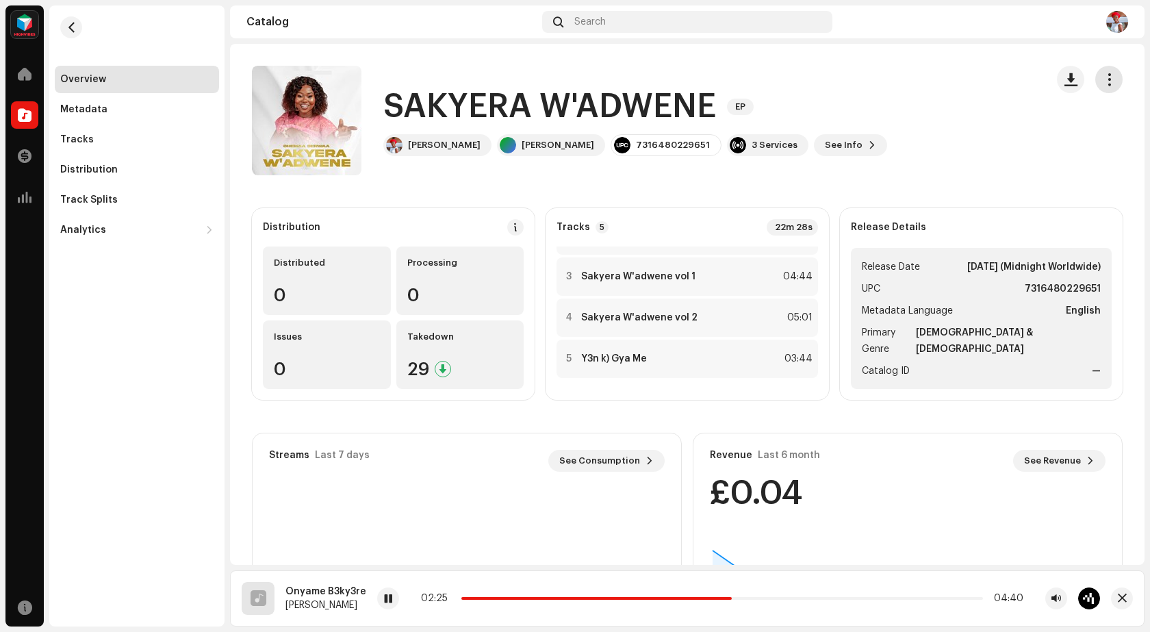
click at [1107, 83] on button "button" at bounding box center [1108, 79] width 27 height 27
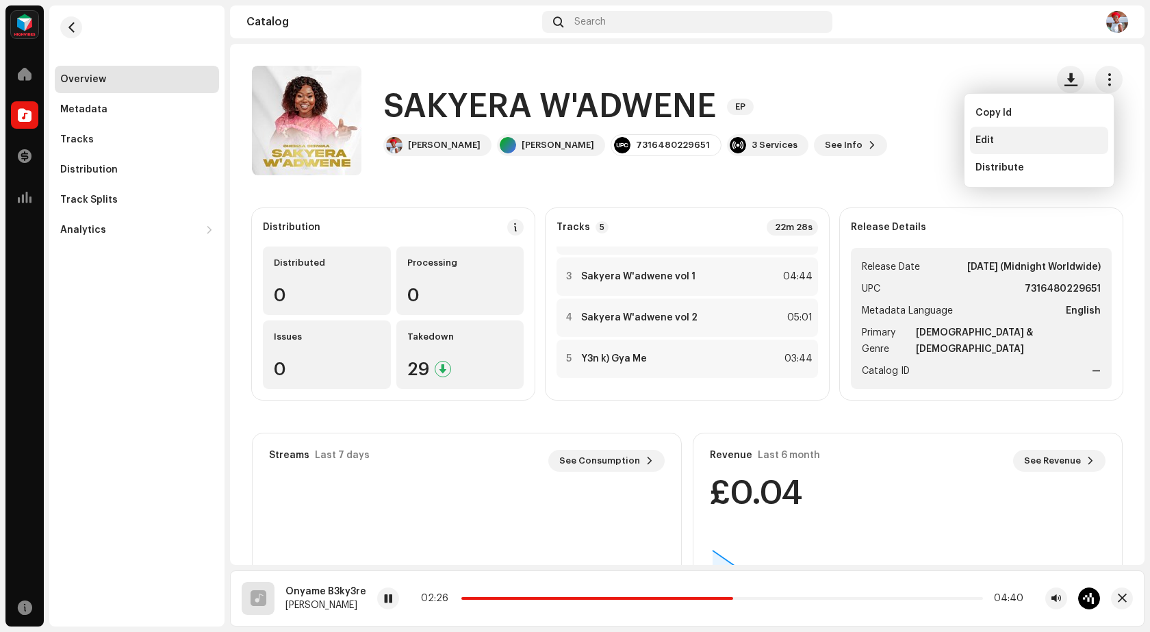
click at [1009, 144] on div "Edit" at bounding box center [1038, 140] width 127 height 11
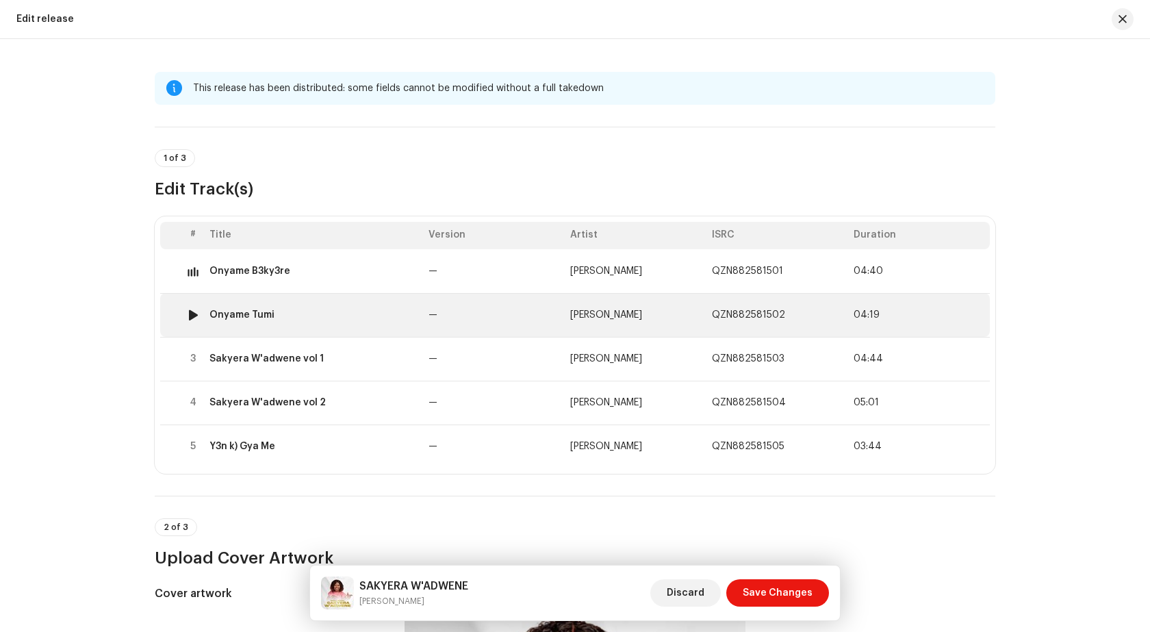
click at [251, 315] on div "Onyame Tumi" at bounding box center [241, 314] width 65 height 11
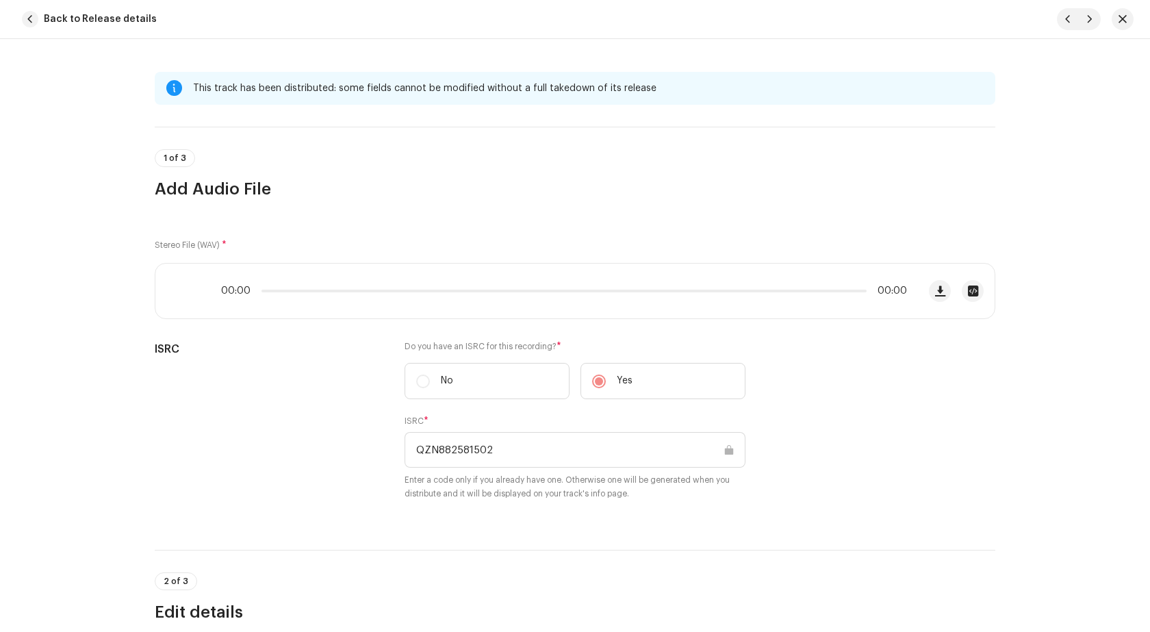
click at [251, 315] on div "This track has been distributed: some fields cannot be modified without a full …" at bounding box center [575, 335] width 1150 height 593
click at [931, 287] on button "button" at bounding box center [940, 291] width 22 height 22
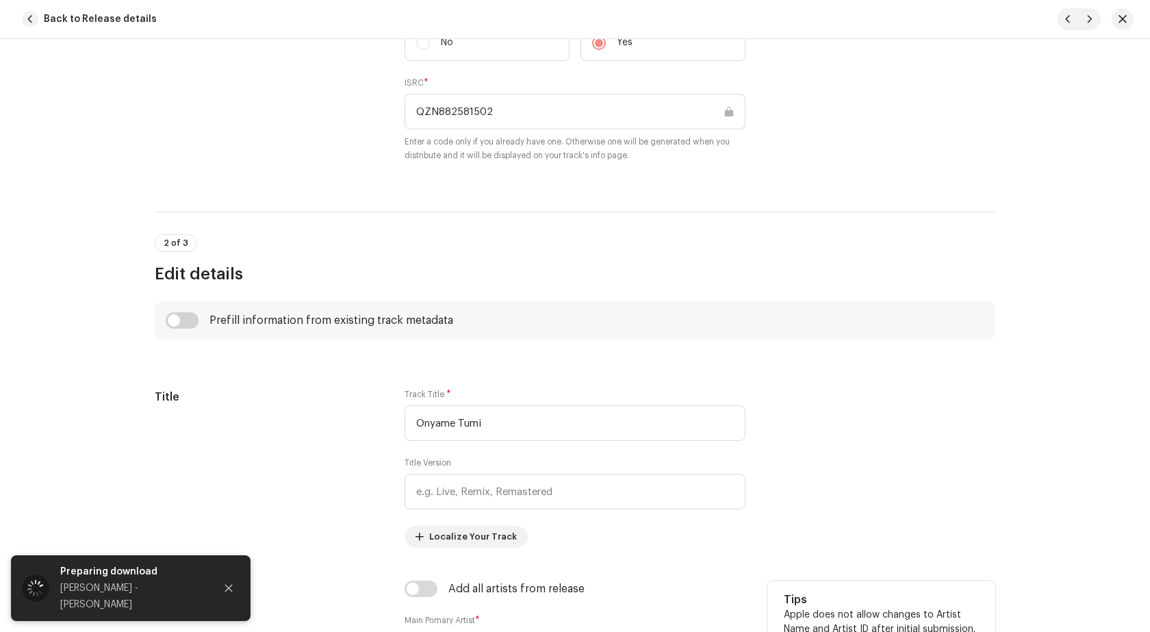
scroll to position [547, 0]
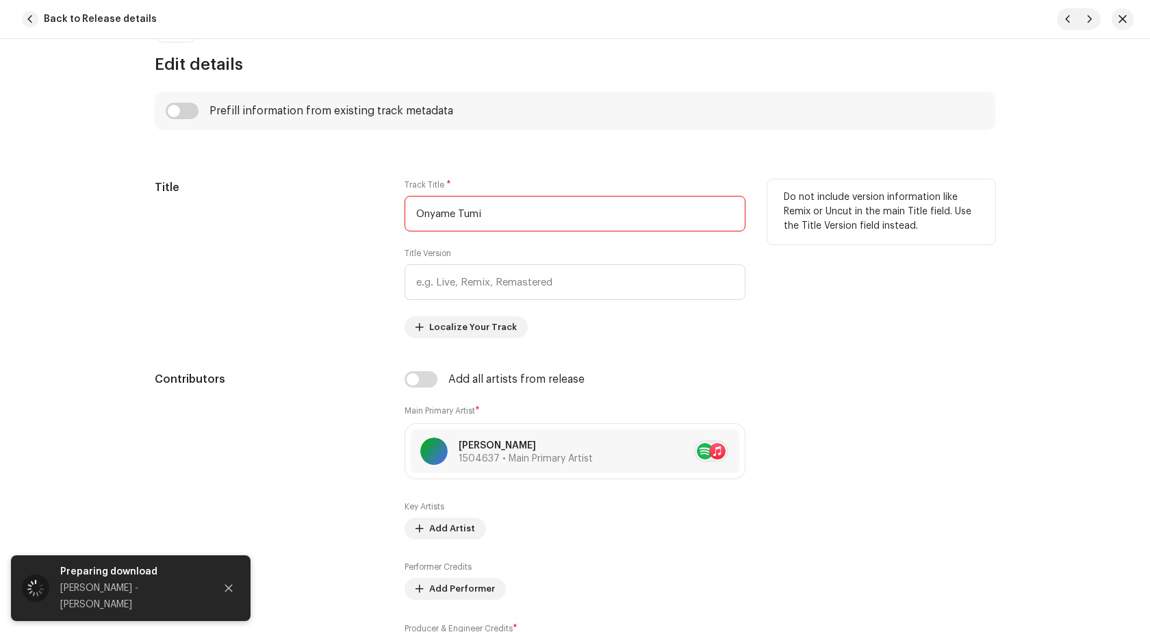
drag, startPoint x: 526, startPoint y: 217, endPoint x: 395, endPoint y: 212, distance: 130.8
click at [395, 212] on div "Title Track Title * Onyame Tumi Title Version Localize Your Track Do not includ…" at bounding box center [575, 258] width 840 height 159
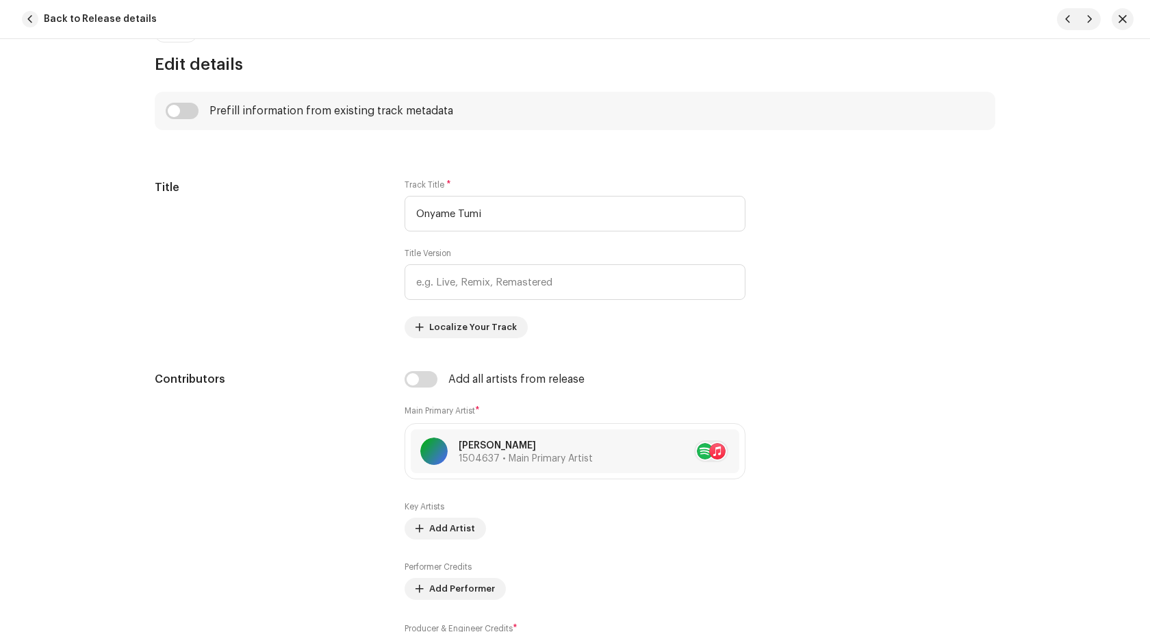
click at [1126, 22] on button "button" at bounding box center [1122, 19] width 22 height 22
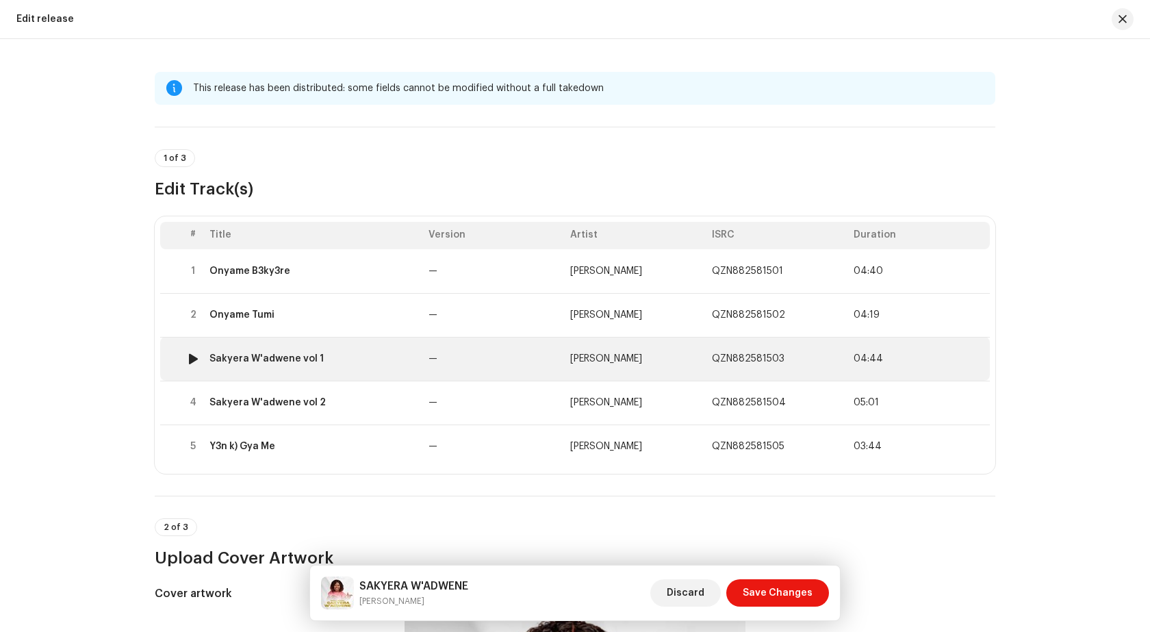
click at [379, 353] on div "Sakyera W'adwene vol 1" at bounding box center [313, 358] width 208 height 11
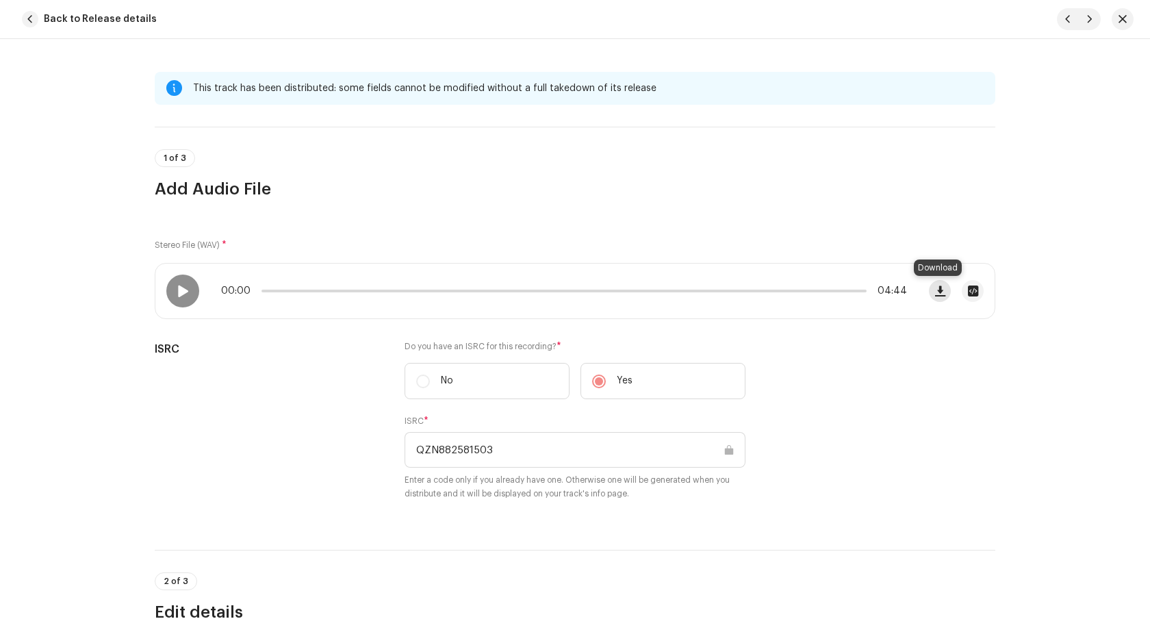
click at [935, 289] on span "button" at bounding box center [940, 290] width 10 height 11
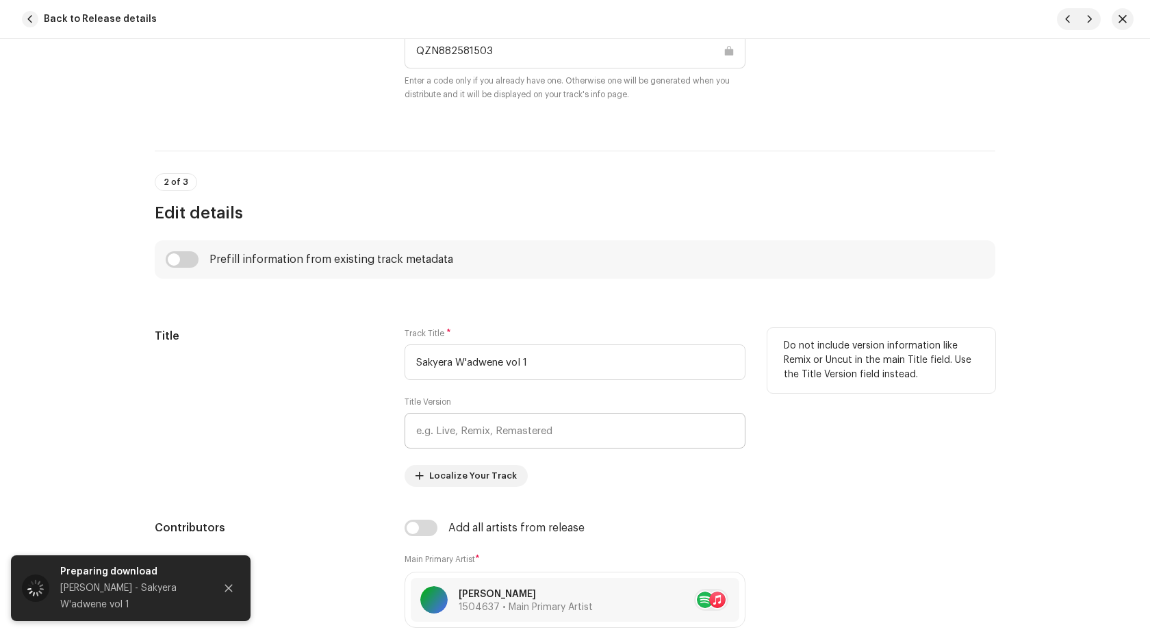
scroll to position [479, 0]
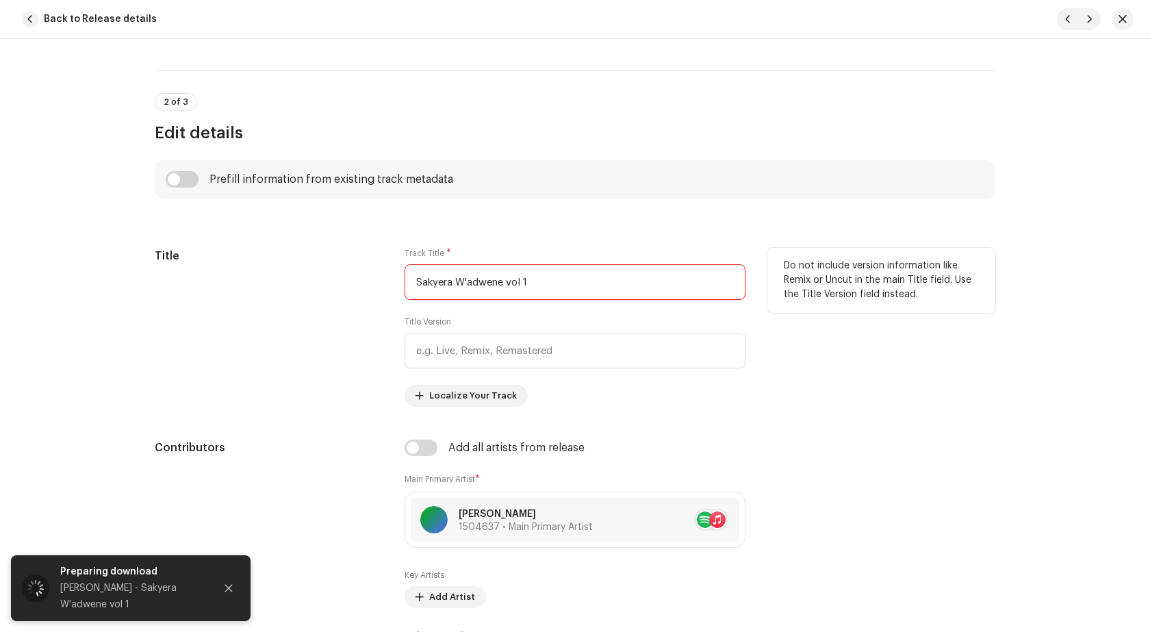
drag, startPoint x: 547, startPoint y: 290, endPoint x: 409, endPoint y: 290, distance: 138.9
click at [409, 290] on input "Sakyera W'adwene vol 1" at bounding box center [574, 282] width 341 height 36
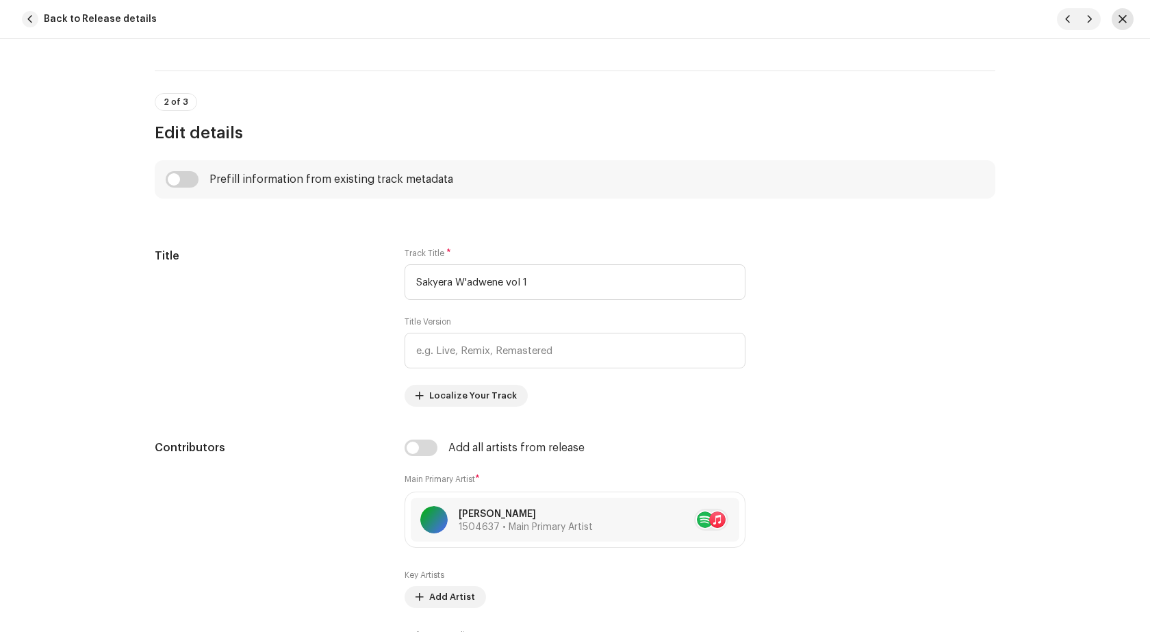
click at [1121, 20] on span "button" at bounding box center [1122, 19] width 8 height 11
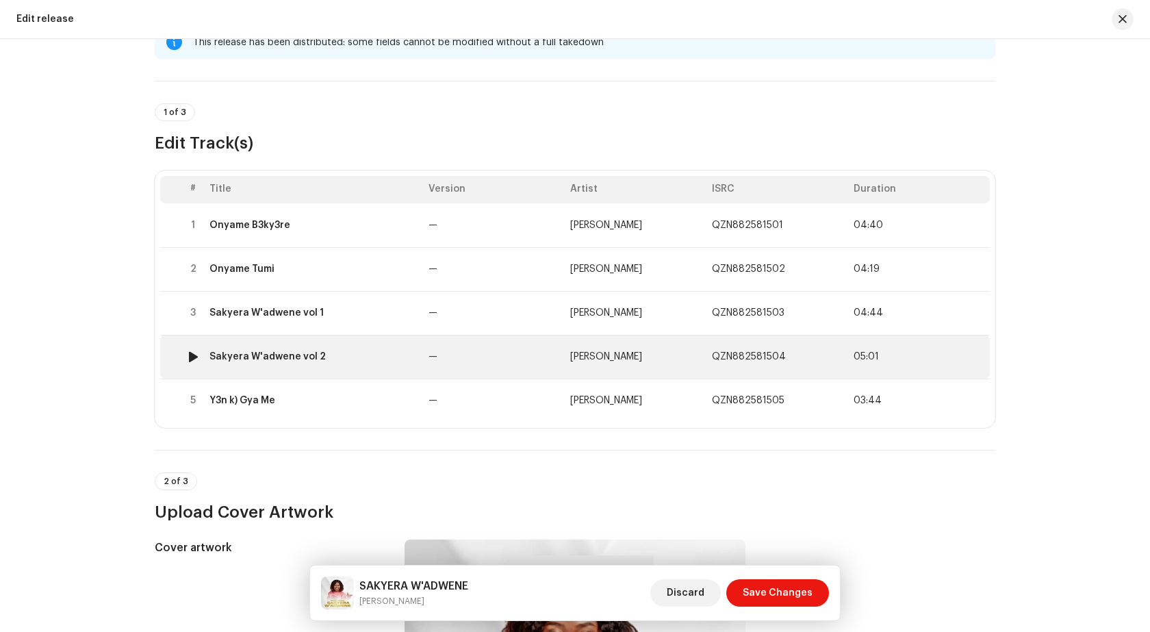
scroll to position [68, 0]
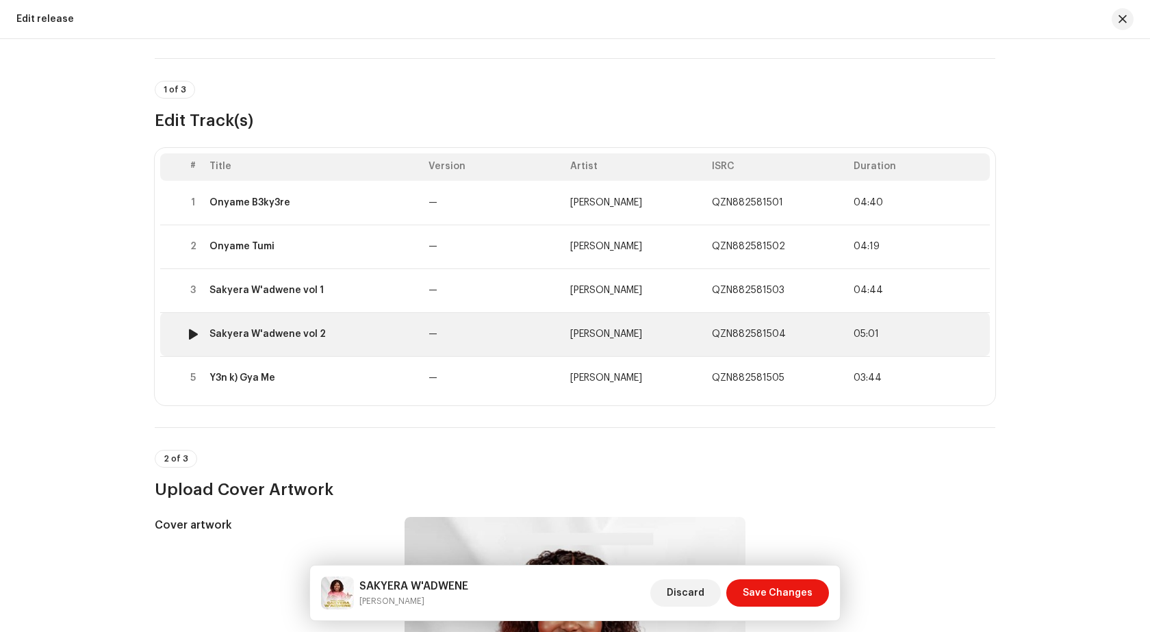
click at [331, 330] on div "Sakyera W'adwene vol 2" at bounding box center [313, 333] width 208 height 11
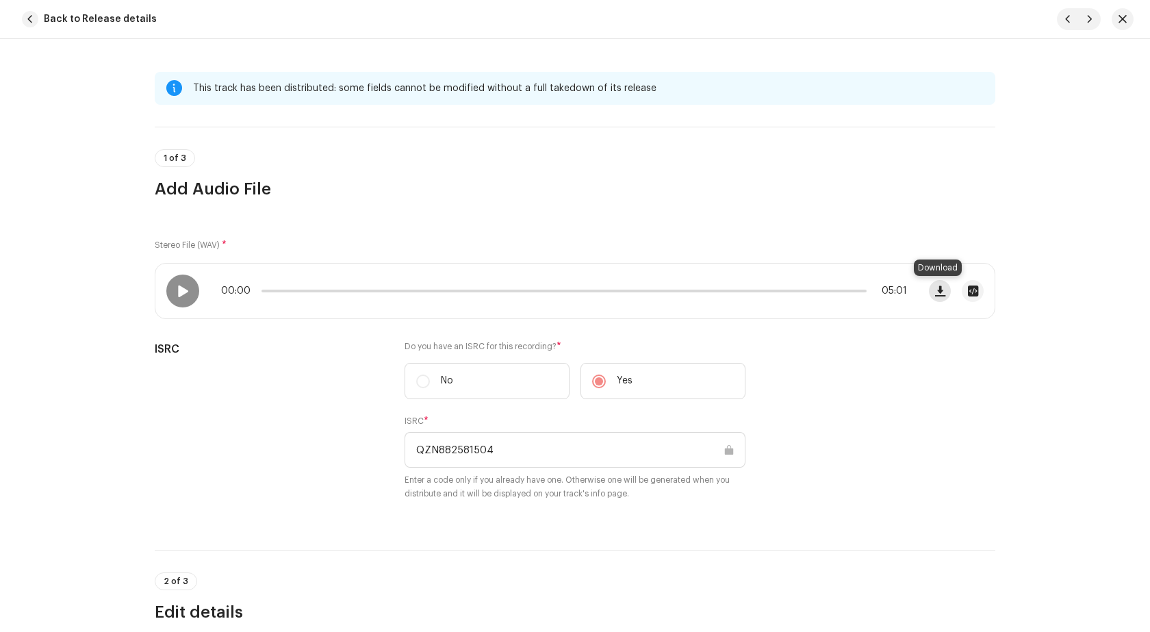
click at [939, 288] on span "button" at bounding box center [940, 290] width 10 height 11
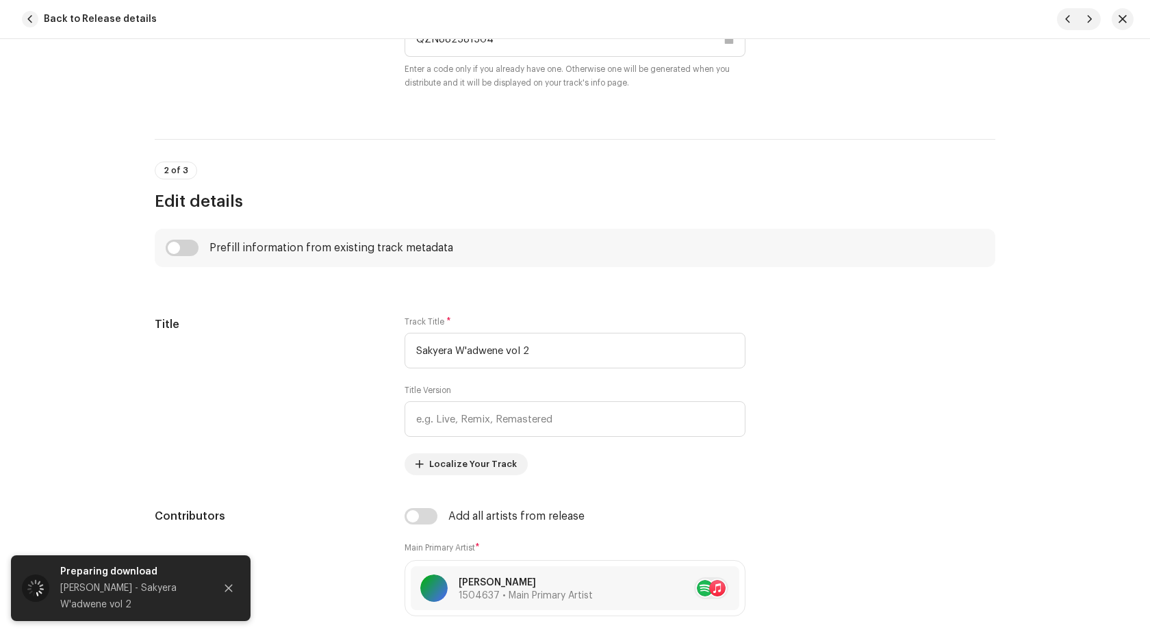
scroll to position [616, 0]
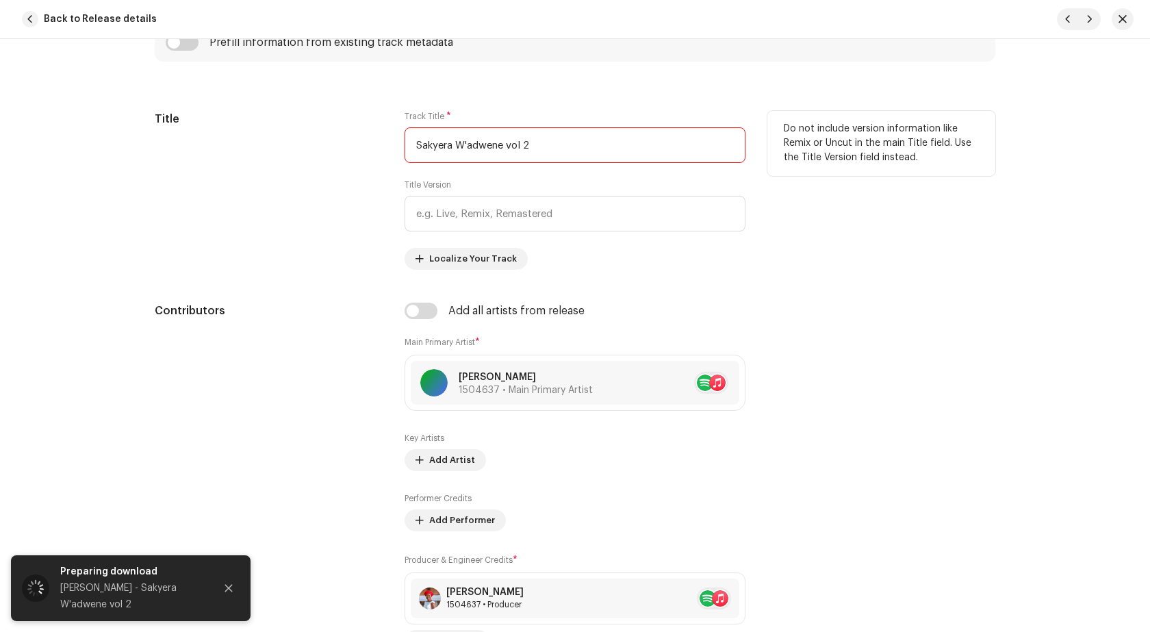
click at [569, 141] on input "Sakyera W'adwene vol 2" at bounding box center [574, 145] width 341 height 36
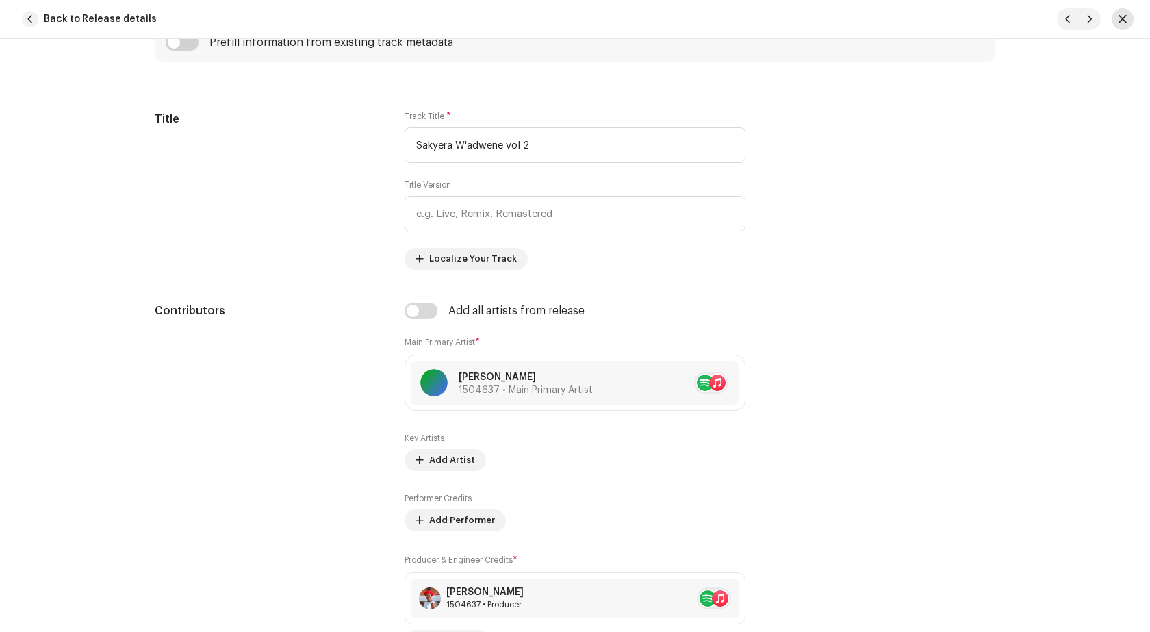
click at [1122, 18] on span "button" at bounding box center [1122, 19] width 8 height 11
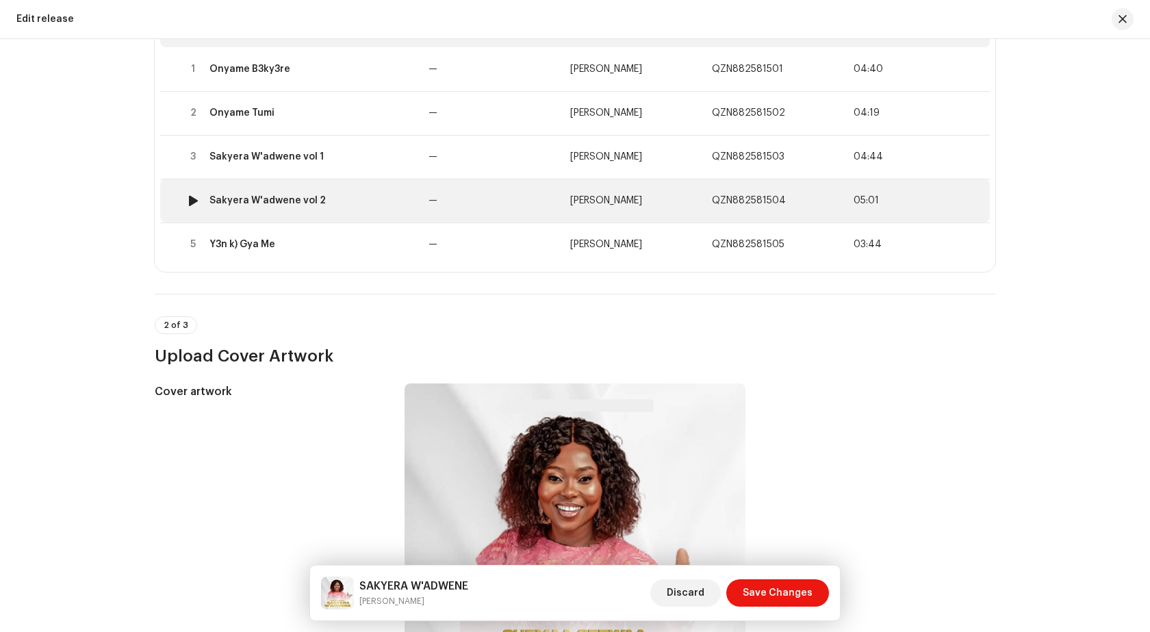
scroll to position [205, 0]
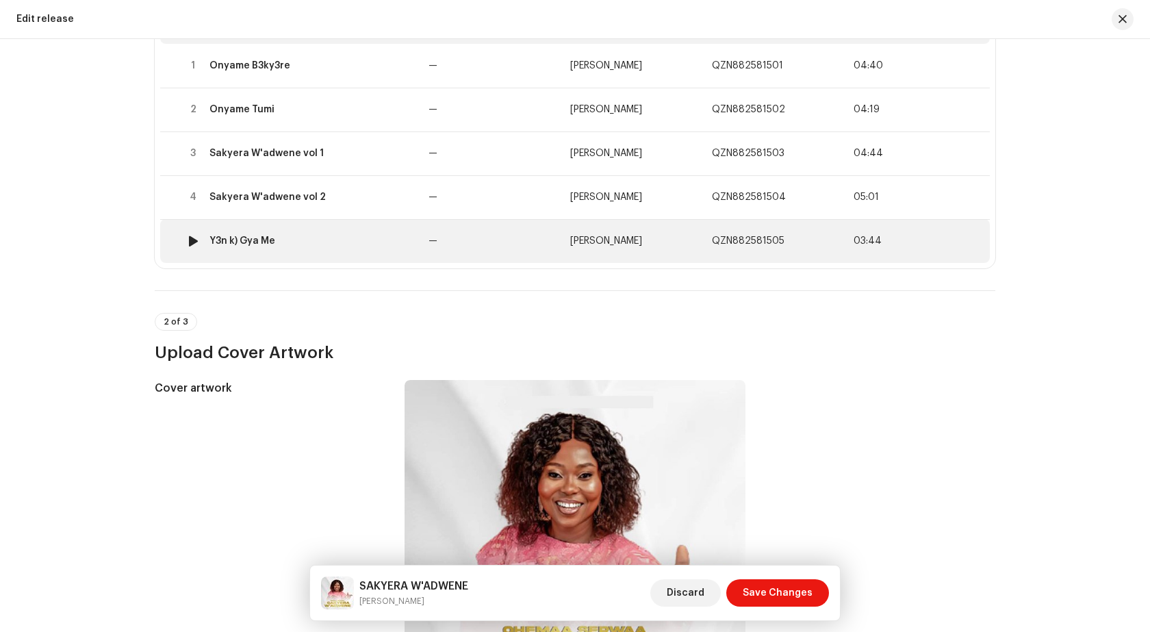
click at [300, 246] on div "Y3n k) Gya Me" at bounding box center [313, 240] width 208 height 11
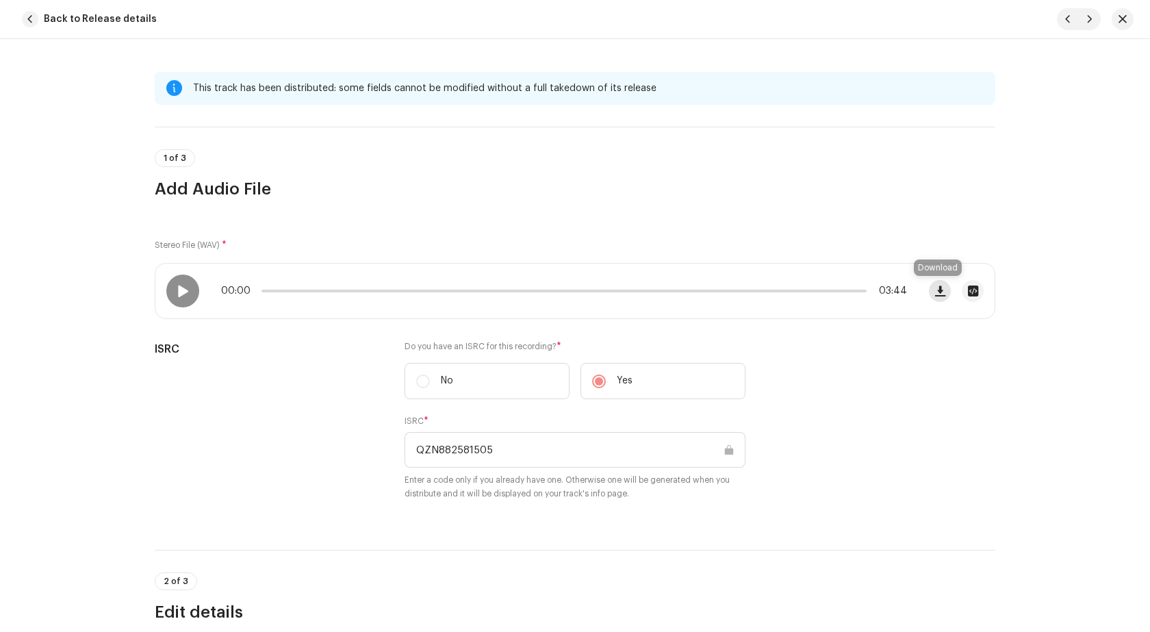
click at [935, 285] on span "button" at bounding box center [940, 290] width 10 height 11
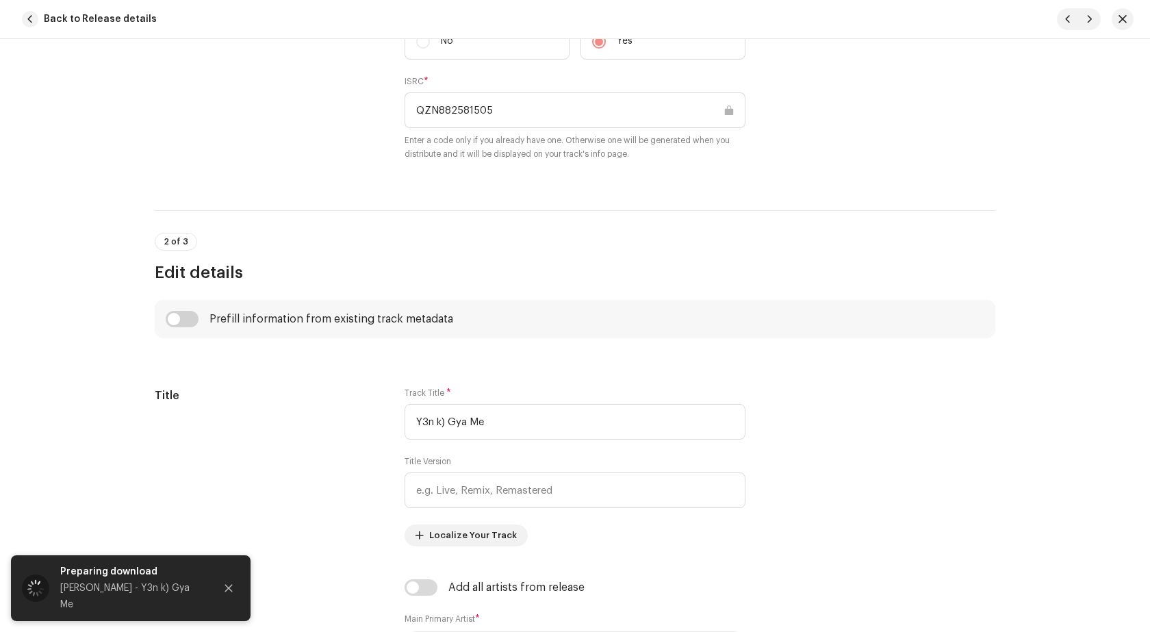
scroll to position [342, 0]
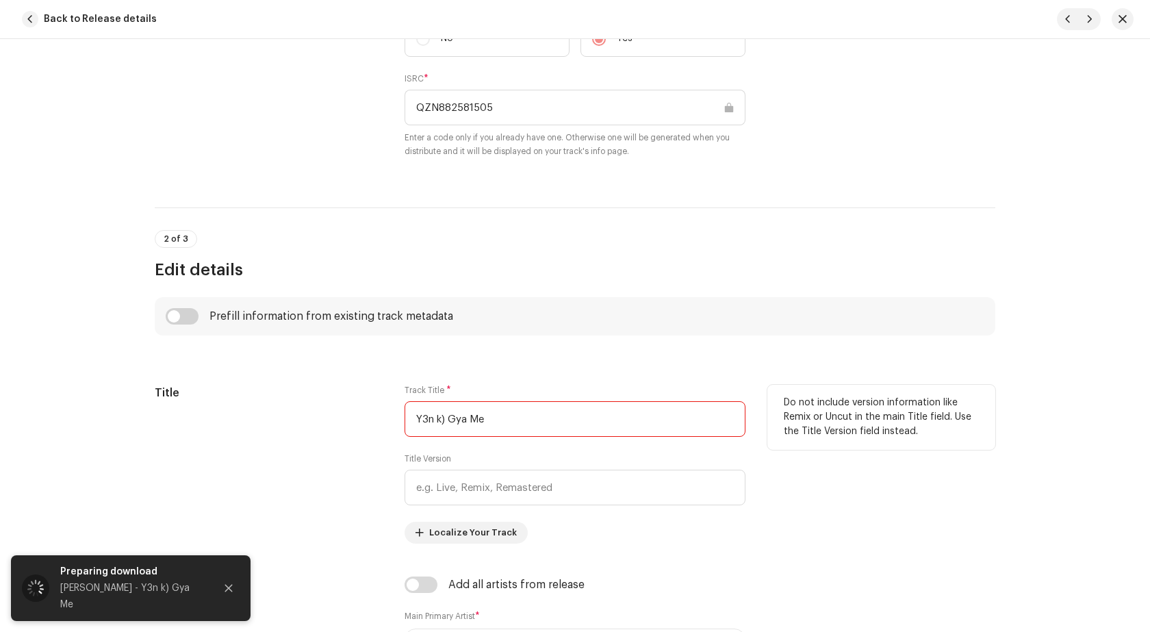
drag, startPoint x: 494, startPoint y: 419, endPoint x: 414, endPoint y: 421, distance: 80.1
click at [414, 421] on input "Y3n k) Gya Me" at bounding box center [574, 419] width 341 height 36
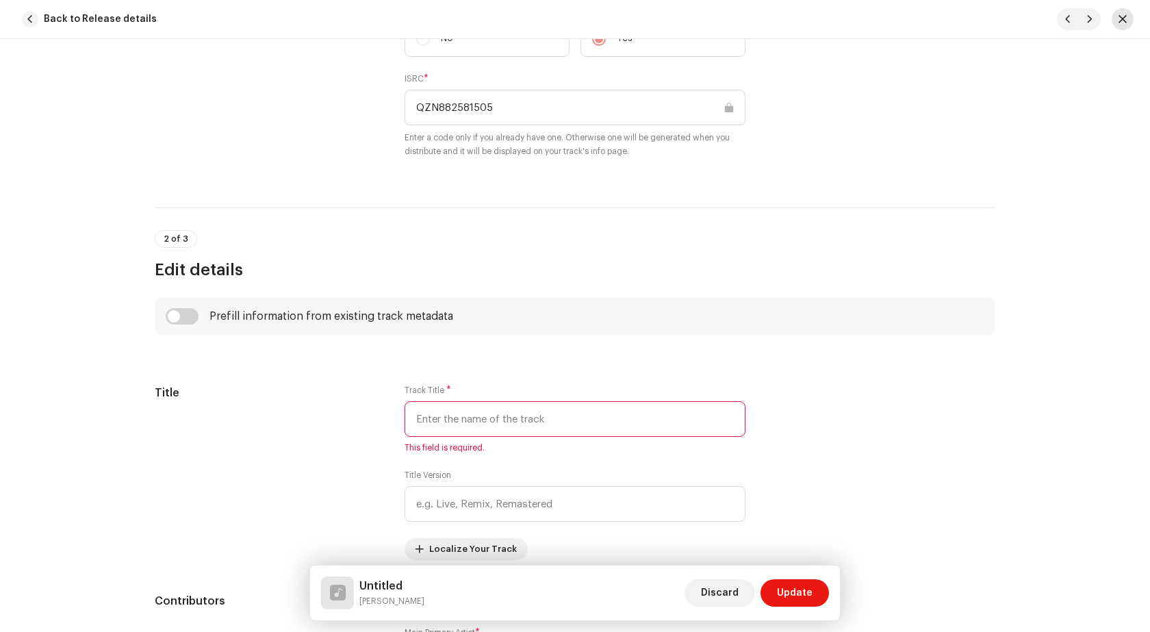
click at [1119, 14] on span "button" at bounding box center [1122, 19] width 8 height 11
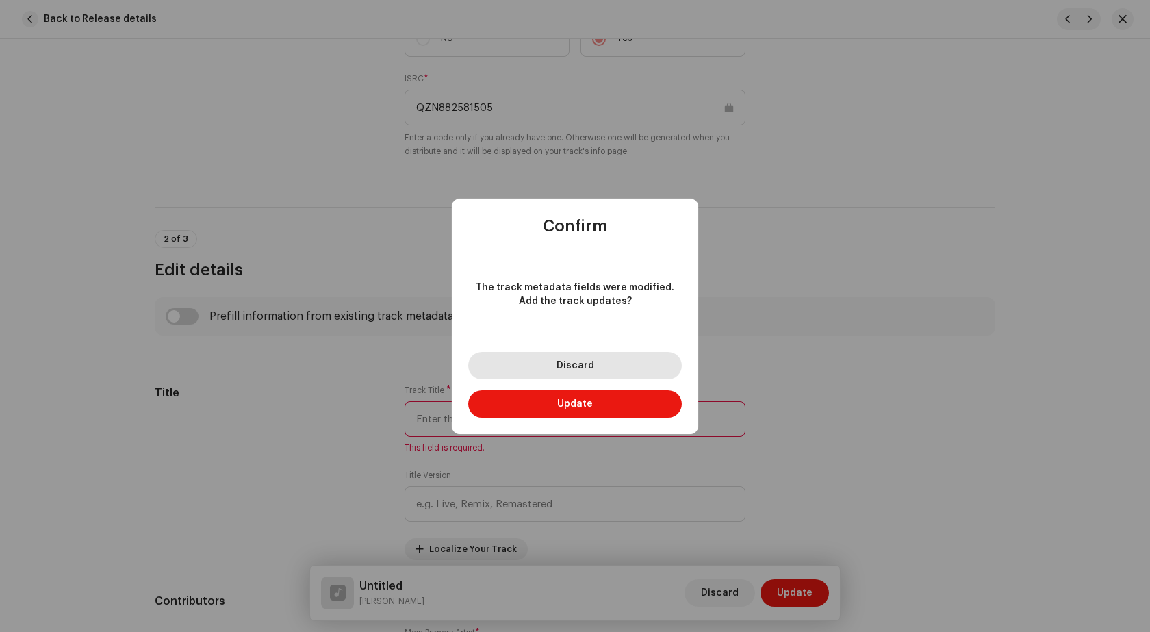
click at [580, 372] on button "Discard" at bounding box center [574, 365] width 213 height 27
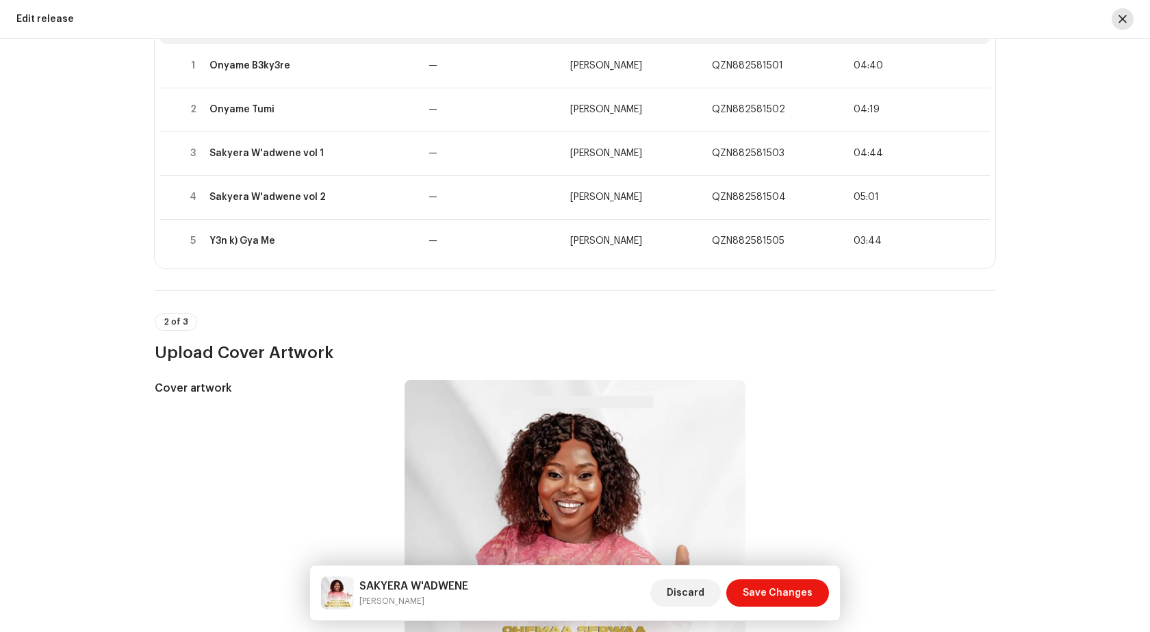
click at [1116, 21] on button "button" at bounding box center [1122, 19] width 22 height 22
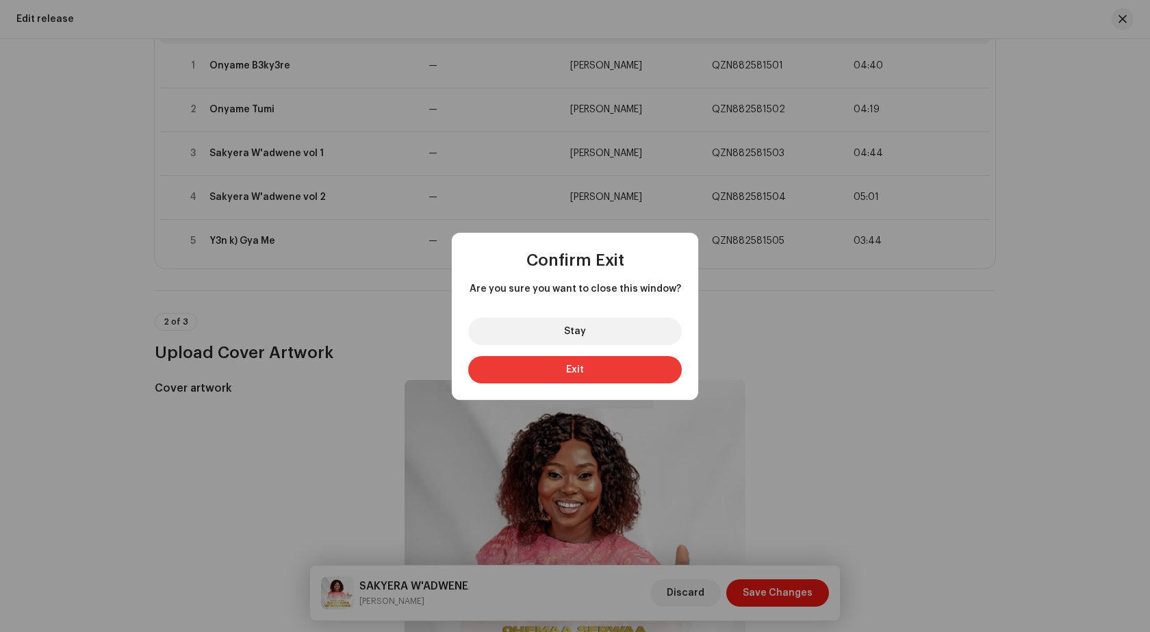
click at [546, 377] on button "Exit" at bounding box center [574, 369] width 213 height 27
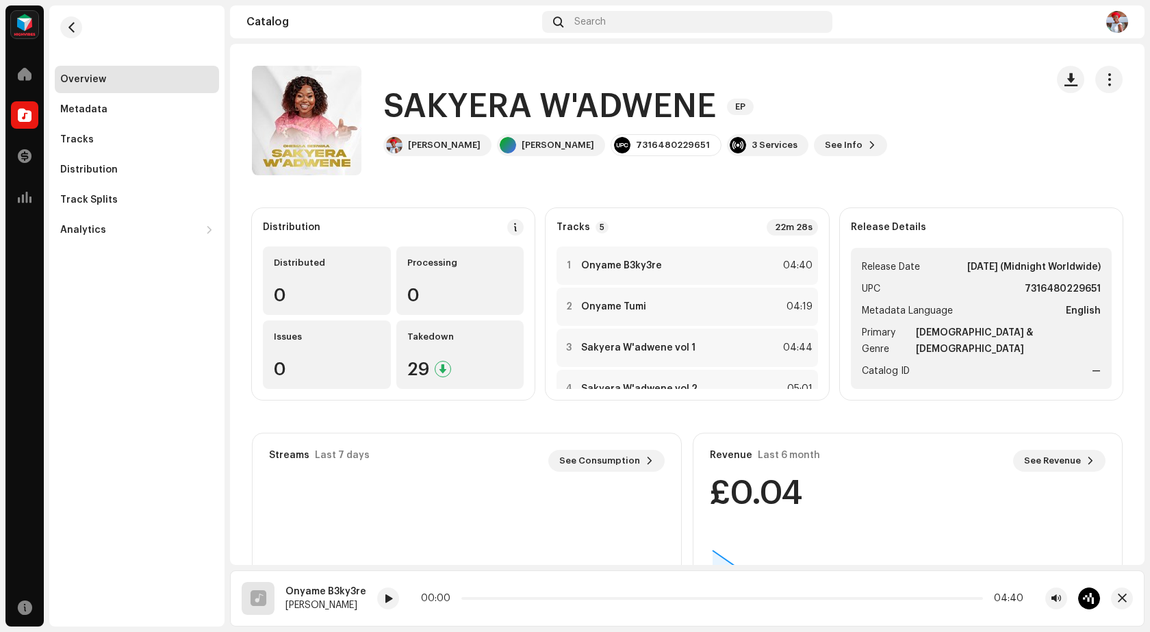
click at [1107, 36] on div "Catalog Search" at bounding box center [687, 21] width 914 height 33
click at [1109, 31] on re-a-cover at bounding box center [1117, 22] width 22 height 22
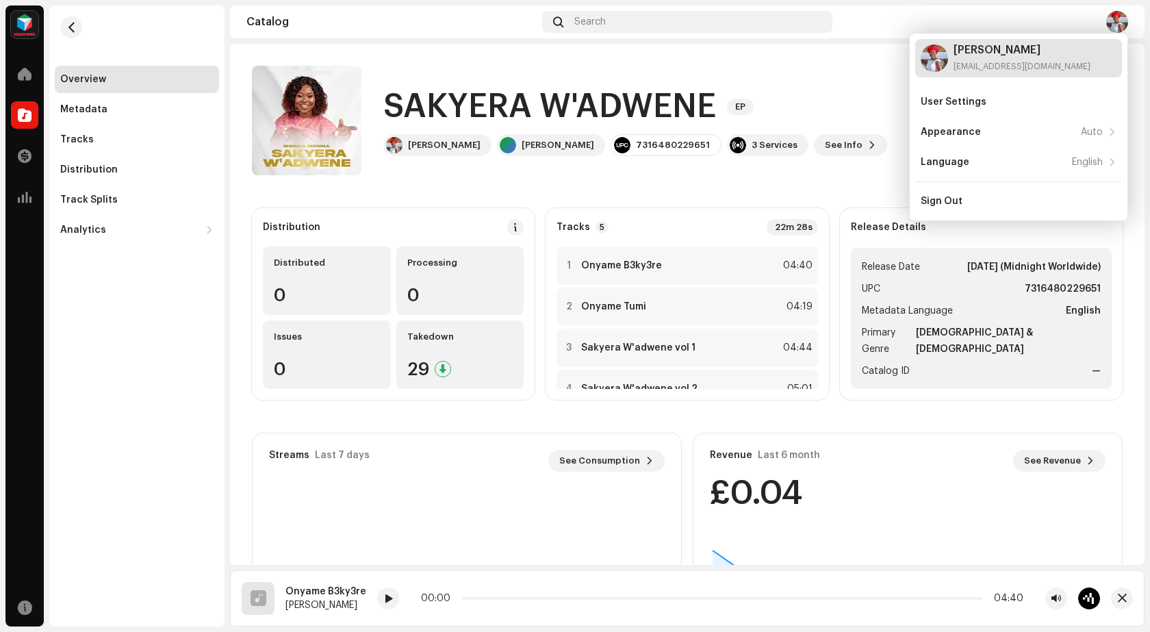
click at [1061, 72] on div "[PERSON_NAME] [EMAIL_ADDRESS][DOMAIN_NAME]" at bounding box center [1018, 58] width 207 height 38
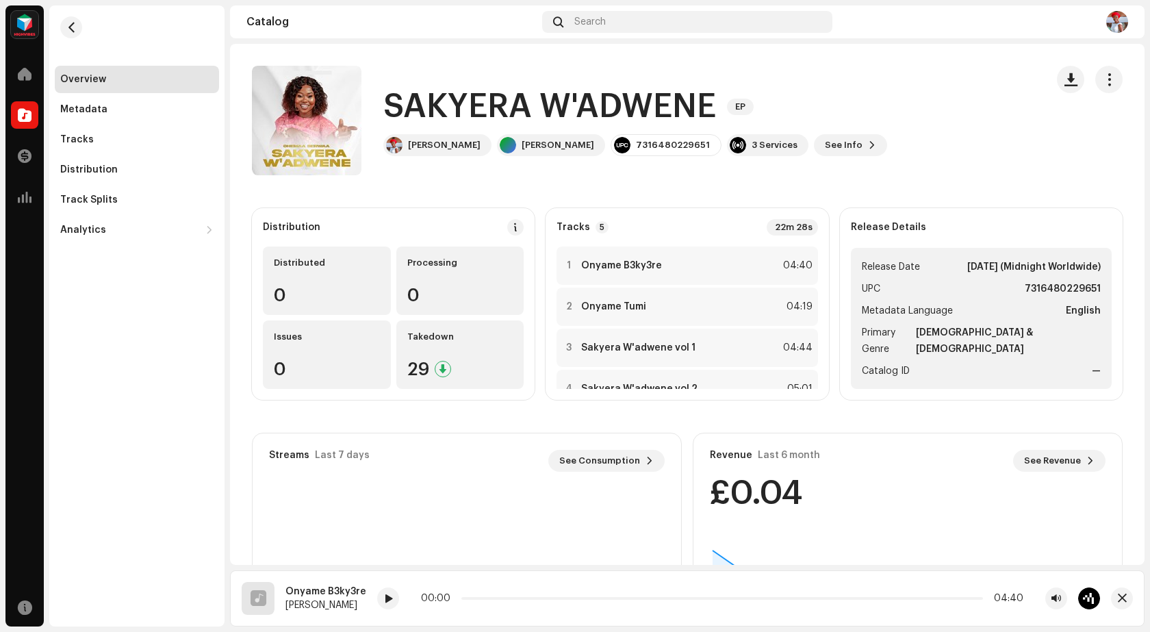
click at [16, 26] on img at bounding box center [24, 24] width 27 height 27
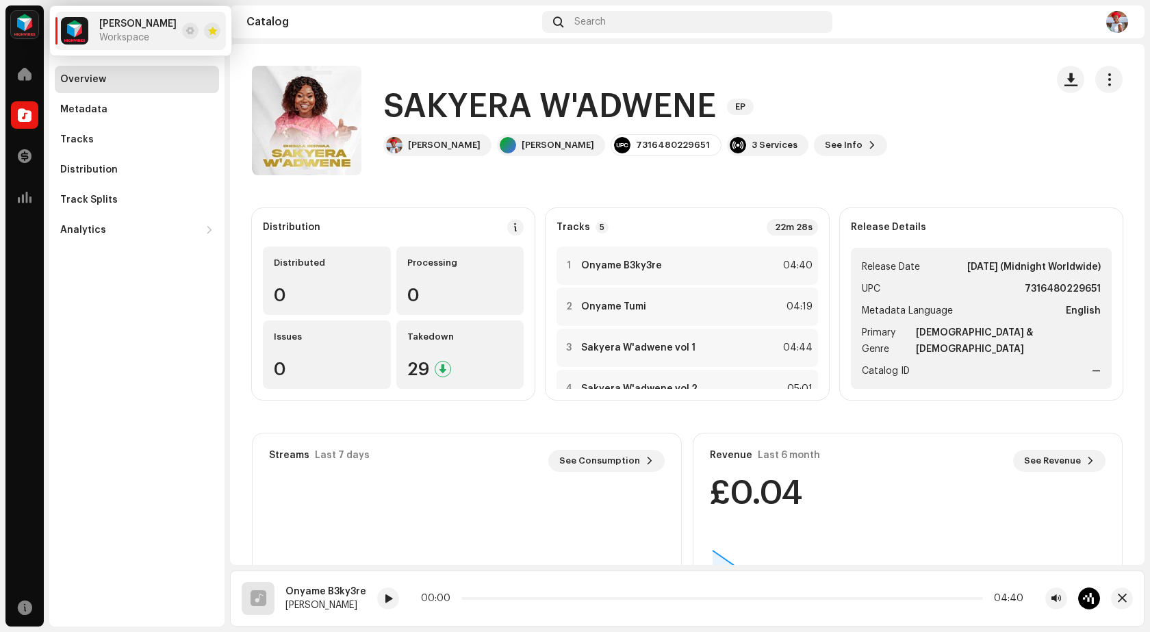
click at [29, 14] on img at bounding box center [24, 24] width 27 height 27
